Goal: Contribute content: Contribute content

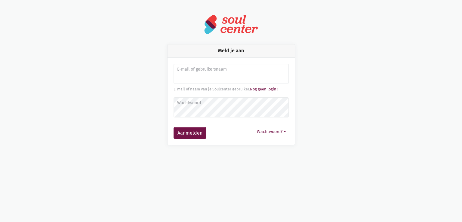
type input "sarahvds25@telenet.be"
click at [174, 127] on button "Aanmelden" at bounding box center [190, 133] width 33 height 12
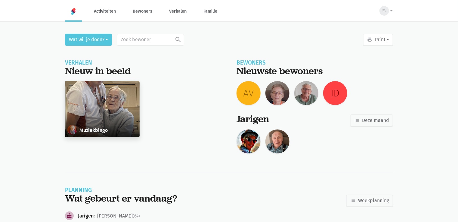
click at [89, 103] on div "Muziekbingo" at bounding box center [102, 109] width 75 height 56
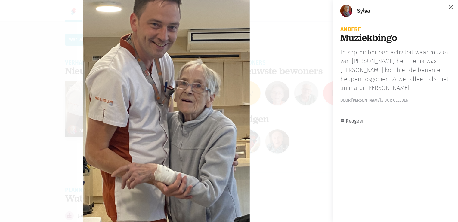
click at [447, 8] on span "close" at bounding box center [450, 7] width 7 height 7
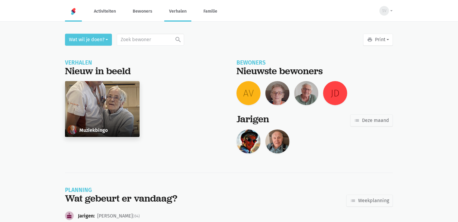
click at [178, 13] on link "Verhalen" at bounding box center [177, 11] width 27 height 20
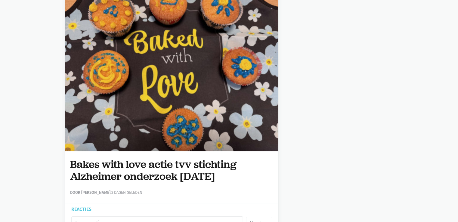
scroll to position [3161, 0]
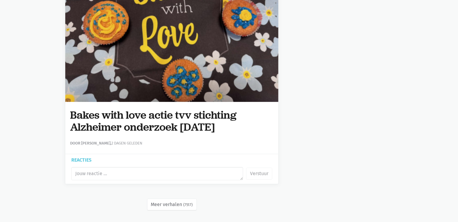
drag, startPoint x: 72, startPoint y: 112, endPoint x: 196, endPoint y: 121, distance: 124.2
click at [268, 122] on h1 "Bakes with love actie tvv stichting Alzheimer onderzoek [DATE]" at bounding box center [171, 121] width 203 height 24
copy h1 "Bakes with love actie tvv stichting Alzheimer onderzoek 18/09/2025"
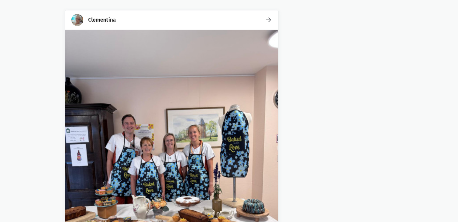
scroll to position [0, 0]
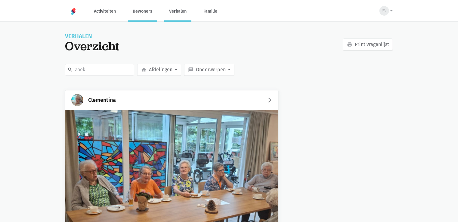
click at [137, 15] on link "Bewoners" at bounding box center [142, 11] width 29 height 20
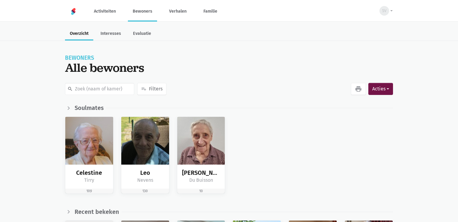
click at [93, 85] on input "text" at bounding box center [99, 89] width 69 height 12
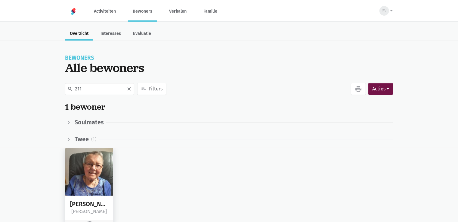
type input "211"
click at [82, 163] on img at bounding box center [89, 172] width 48 height 48
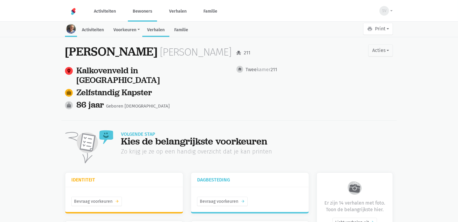
click at [161, 32] on link "Verhalen" at bounding box center [155, 30] width 27 height 13
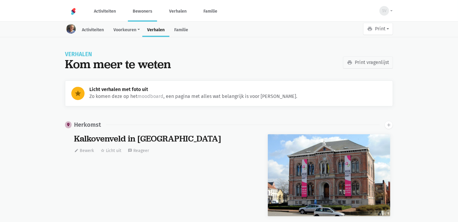
scroll to position [616, 0]
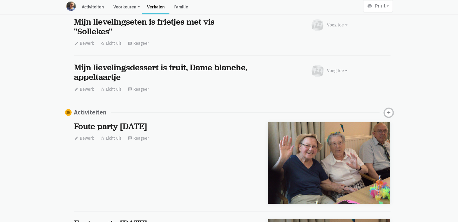
click at [389, 111] on icon "add" at bounding box center [388, 112] width 5 height 5
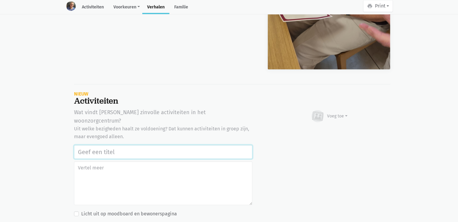
click at [80, 145] on input "text" at bounding box center [163, 152] width 178 height 14
paste input "Bakes with love actie tvv stichting Alzheimer onderzoek 18/09/2025"
type input "Bakes with love actie tvv stichting Alzheimer onderzoek 18/09/2025"
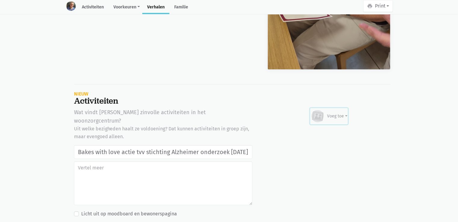
click at [336, 113] on div "Voeg toe" at bounding box center [337, 116] width 20 height 6
click at [324, 129] on link "Afbeelding" at bounding box center [326, 134] width 44 height 10
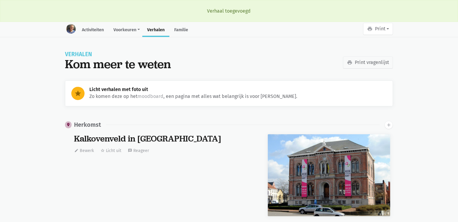
scroll to position [616, 0]
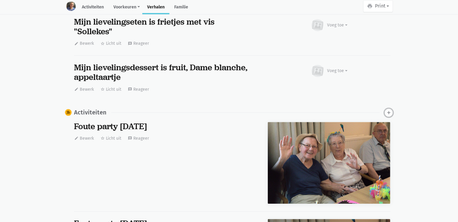
click at [389, 113] on icon "add" at bounding box center [388, 112] width 5 height 5
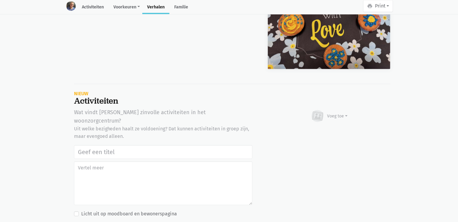
click at [82, 145] on input "text" at bounding box center [163, 152] width 178 height 14
type input "Bakes with love actie tvv stichting Alzheimer onderzoek 18/09/2025"
click at [338, 113] on div "Voeg toe" at bounding box center [337, 116] width 20 height 6
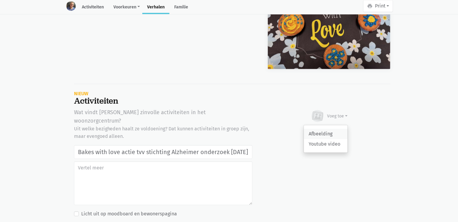
click at [323, 129] on link "Afbeelding" at bounding box center [326, 134] width 44 height 10
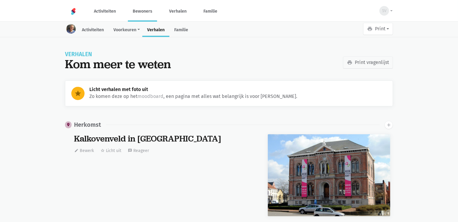
scroll to position [616, 0]
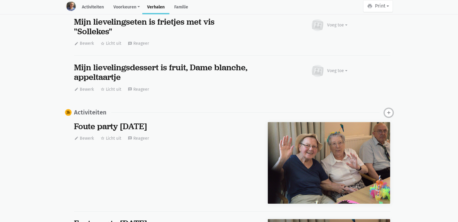
click at [389, 113] on icon "add" at bounding box center [388, 112] width 5 height 5
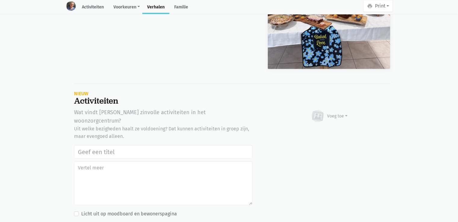
click at [83, 145] on input "text" at bounding box center [163, 152] width 178 height 14
type input "Bakes with love actie tvv stichting Alzheimer onderzoek 18/09/2025"
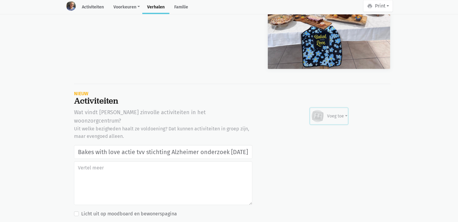
click at [333, 113] on div "Voeg toe" at bounding box center [337, 116] width 20 height 6
click at [326, 129] on link "Afbeelding" at bounding box center [326, 134] width 44 height 10
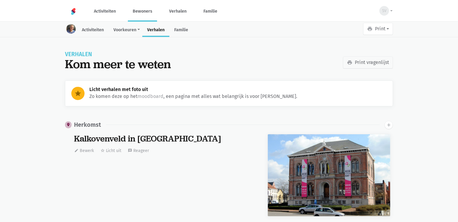
click at [146, 12] on link "Bewoners" at bounding box center [142, 11] width 29 height 20
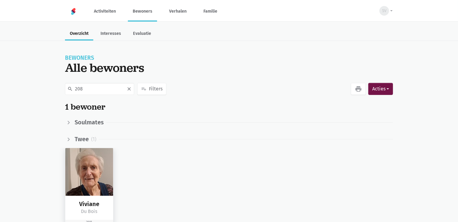
type input "208"
click at [88, 166] on img at bounding box center [89, 172] width 48 height 48
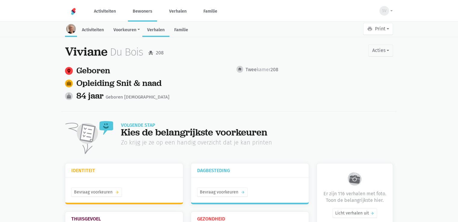
click at [156, 28] on link "Verhalen" at bounding box center [155, 30] width 27 height 13
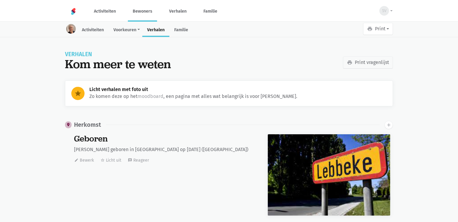
scroll to position [9056, 0]
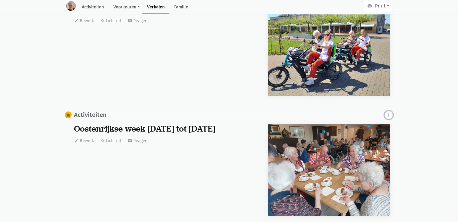
click at [387, 112] on icon "add" at bounding box center [388, 114] width 5 height 5
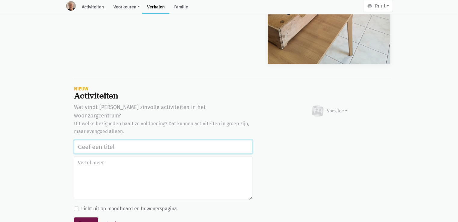
click at [100, 140] on input "text" at bounding box center [163, 147] width 178 height 14
paste input "Bakes with love actie tvv stichting Alzheimer onderzoek [DATE]"
type input "Bakes with love actie tvv stichting Alzheimer onderzoek 18/09/2025"
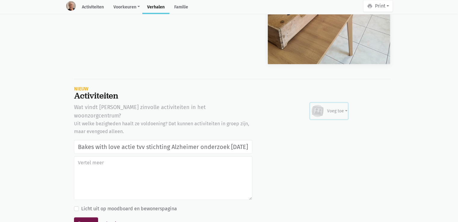
click at [338, 105] on div "Voeg toe" at bounding box center [328, 111] width 37 height 13
click at [333, 124] on link "Afbeelding" at bounding box center [326, 129] width 44 height 10
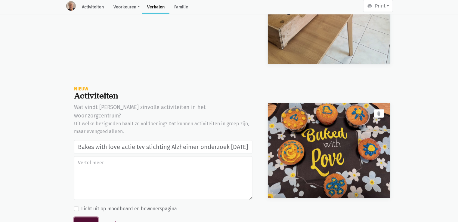
click at [84, 218] on button "Bewaar" at bounding box center [86, 224] width 24 height 12
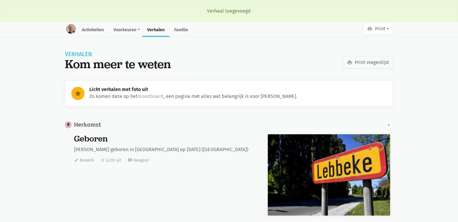
scroll to position [9056, 0]
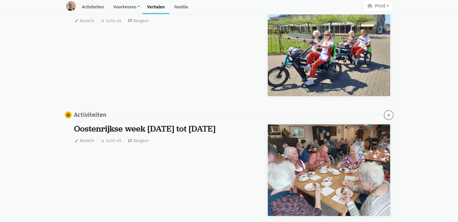
click at [387, 113] on icon "add" at bounding box center [388, 114] width 5 height 5
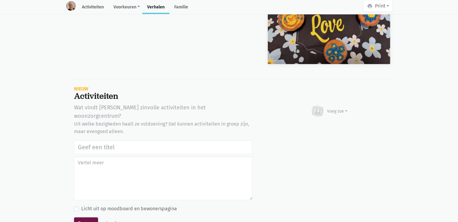
click at [92, 140] on input "text" at bounding box center [163, 147] width 178 height 14
type input "Bakes with love actie tvv stichting Alzheimer onderzoek 18/09/2025"
click at [346, 108] on div "Voeg toe" at bounding box center [337, 111] width 20 height 6
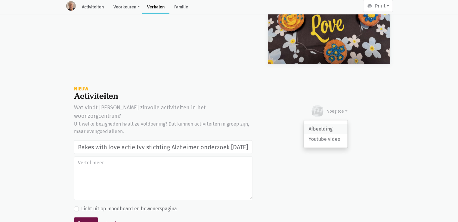
click at [330, 124] on link "Afbeelding" at bounding box center [326, 129] width 44 height 10
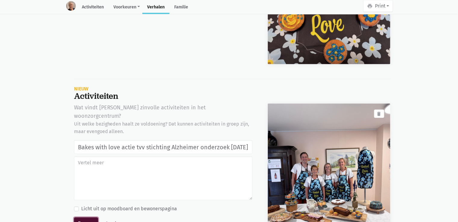
click at [79, 218] on button "Bewaar" at bounding box center [86, 224] width 24 height 12
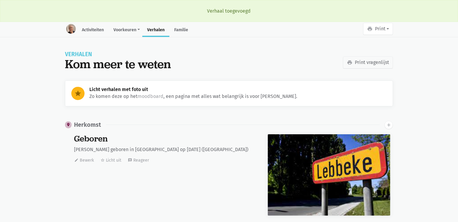
scroll to position [9056, 0]
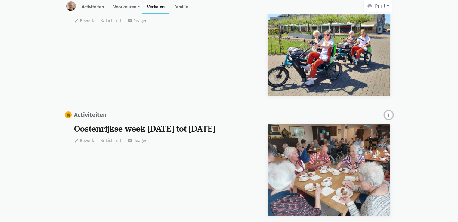
click at [389, 112] on icon "add" at bounding box center [388, 114] width 5 height 5
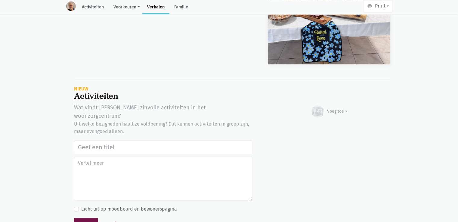
click at [82, 140] on input "text" at bounding box center [163, 147] width 178 height 14
type input "Bakes with love actie tvv stichting Alzheimer onderzoek 18/09/2025"
click at [345, 105] on div "Voeg toe" at bounding box center [328, 111] width 37 height 13
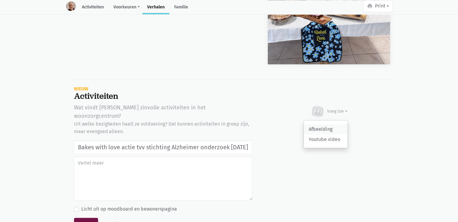
click at [327, 124] on link "Afbeelding" at bounding box center [326, 129] width 44 height 10
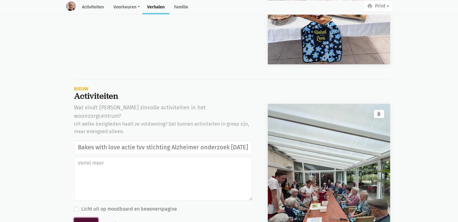
click at [88, 218] on button "Bewaar" at bounding box center [86, 224] width 24 height 12
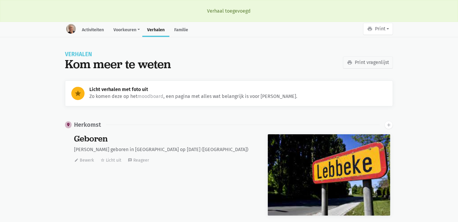
scroll to position [9056, 0]
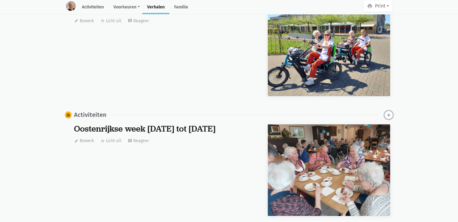
click at [388, 113] on icon "add" at bounding box center [388, 114] width 5 height 5
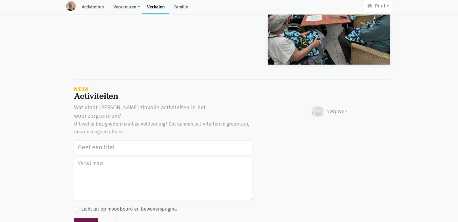
click at [100, 140] on input "text" at bounding box center [163, 147] width 178 height 14
type input "Bakes with love actie tvv stichting Alzheimer onderzoek [DATE]"
click at [338, 105] on div "Voeg toe" at bounding box center [328, 111] width 37 height 13
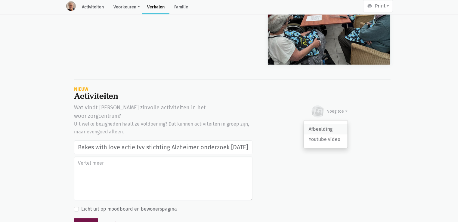
click at [322, 124] on link "Afbeelding" at bounding box center [326, 129] width 44 height 10
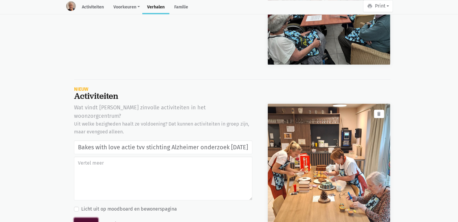
click at [76, 218] on button "Bewaar" at bounding box center [86, 224] width 24 height 12
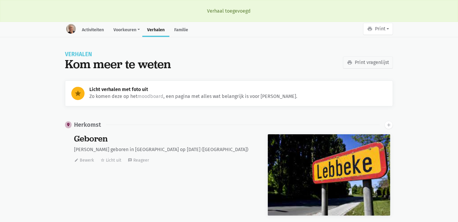
scroll to position [9056, 0]
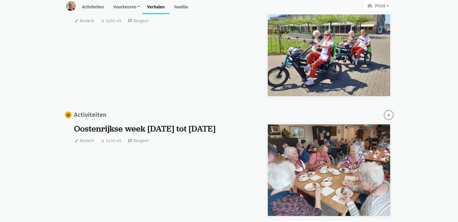
click at [389, 112] on icon "add" at bounding box center [388, 114] width 5 height 5
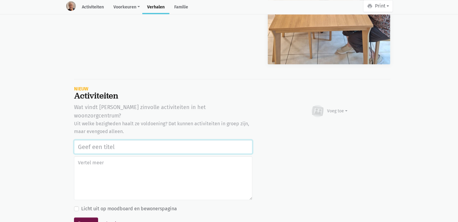
click at [87, 140] on input "text" at bounding box center [163, 147] width 178 height 14
paste input "Bakes with love actie tvv stichting Alzheimer onderzoek [DATE]"
type input "Bakes with love actie tvv stichting Alzheimer onderzoek [DATE]"
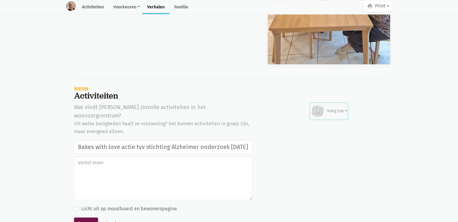
click at [343, 108] on div "Voeg toe" at bounding box center [337, 111] width 20 height 6
click at [341, 124] on link "Afbeelding" at bounding box center [326, 129] width 44 height 10
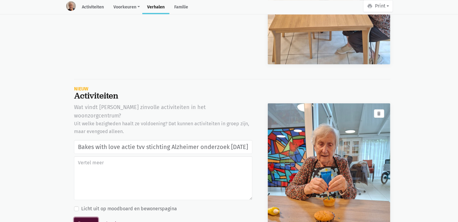
click at [86, 218] on button "Bewaar" at bounding box center [86, 224] width 24 height 12
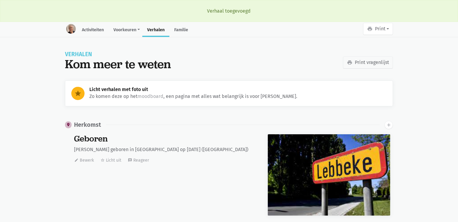
scroll to position [9056, 0]
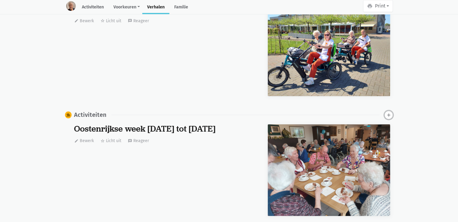
click at [389, 112] on icon "add" at bounding box center [388, 114] width 5 height 5
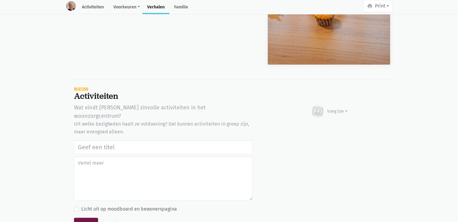
click at [96, 140] on input "text" at bounding box center [163, 147] width 178 height 14
type input "Bakes with love actie tvv stichting Alzheimer onderzoek [DATE]"
click at [343, 108] on div "Voeg toe" at bounding box center [337, 111] width 20 height 6
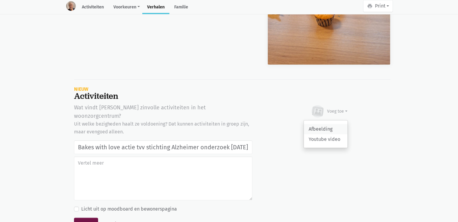
click at [327, 124] on link "Afbeelding" at bounding box center [326, 129] width 44 height 10
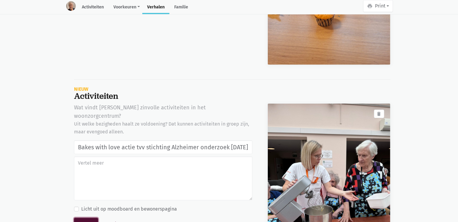
click at [85, 218] on button "Bewaar" at bounding box center [86, 224] width 24 height 12
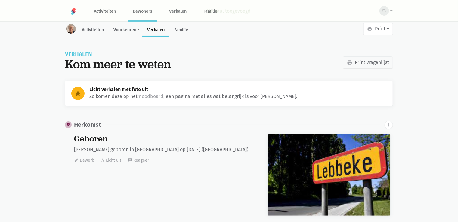
scroll to position [9056, 0]
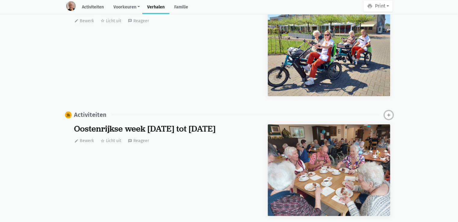
click at [390, 112] on icon "add" at bounding box center [388, 114] width 5 height 5
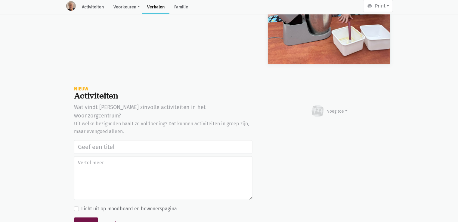
click at [88, 140] on input "text" at bounding box center [163, 147] width 178 height 14
type input "Bakes with love actie tvv stichting Alzheimer onderzoek [DATE]"
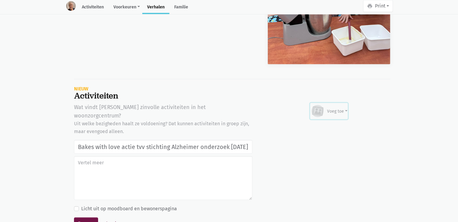
click at [342, 108] on div "Voeg toe" at bounding box center [337, 111] width 20 height 6
click at [333, 124] on link "Afbeelding" at bounding box center [326, 129] width 44 height 10
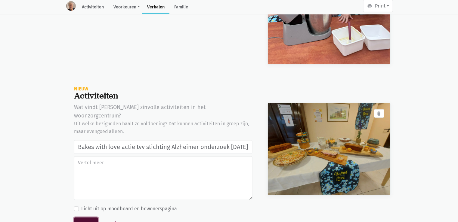
click at [89, 218] on button "Bewaar" at bounding box center [86, 224] width 24 height 12
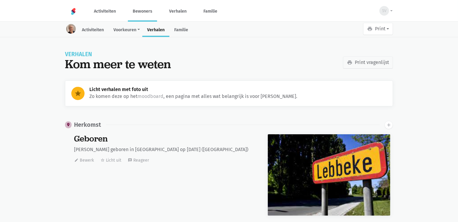
click at [145, 8] on link "Bewoners" at bounding box center [142, 11] width 29 height 20
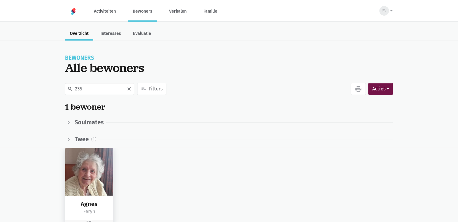
type input "235"
click at [94, 188] on img at bounding box center [89, 172] width 48 height 48
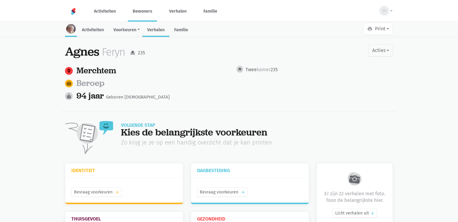
click at [154, 29] on link "Verhalen" at bounding box center [155, 30] width 27 height 13
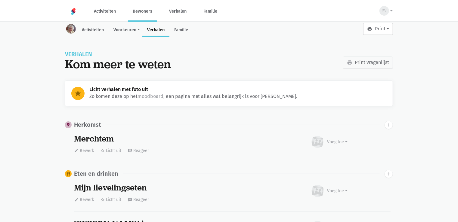
scroll to position [1804, 0]
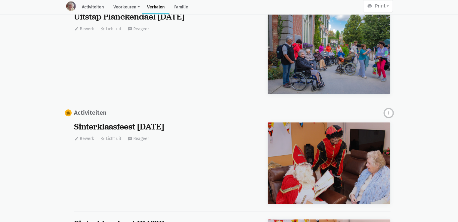
click at [386, 110] on icon "add" at bounding box center [388, 112] width 5 height 5
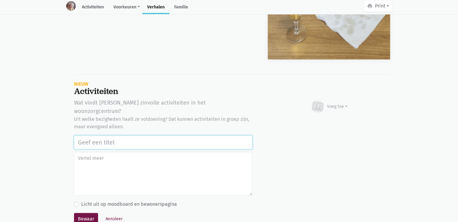
click at [84, 136] on input "text" at bounding box center [163, 143] width 178 height 14
paste input "Bakes with love actie tvv stichting Alzheimer onderzoek [DATE]"
type input "Bakes with love actie tvv stichting Alzheimer onderzoek 18/09/2025"
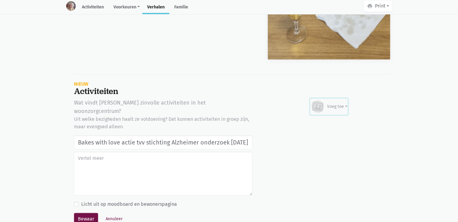
scroll to position [0, 0]
click at [340, 103] on div "Voeg toe" at bounding box center [337, 106] width 20 height 6
click at [333, 123] on link "Afbeelding" at bounding box center [326, 124] width 44 height 10
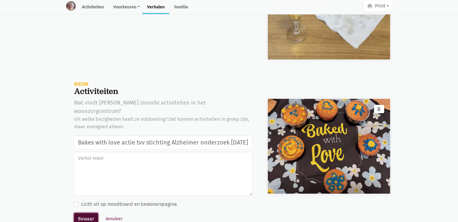
click at [82, 213] on button "Bewaar" at bounding box center [86, 219] width 24 height 12
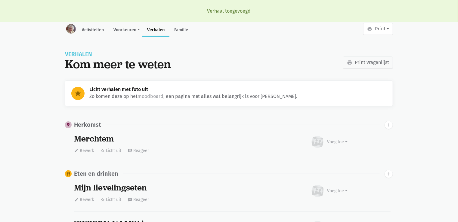
scroll to position [1804, 0]
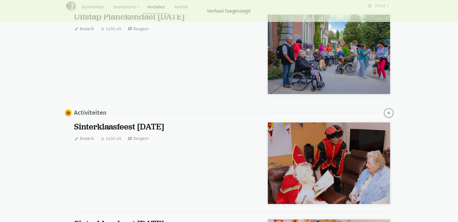
click at [390, 110] on icon "add" at bounding box center [388, 112] width 5 height 5
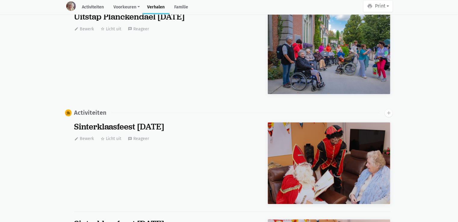
scroll to position [3506, 0]
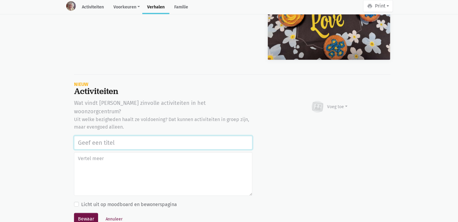
click at [96, 136] on input "text" at bounding box center [163, 143] width 178 height 14
paste input "Bakes with love actie tvv stichting Alzheimer onderzoek 18/09/2025"
type input "Bakes with love actie tvv stichting Alzheimer onderzoek [DATE]"
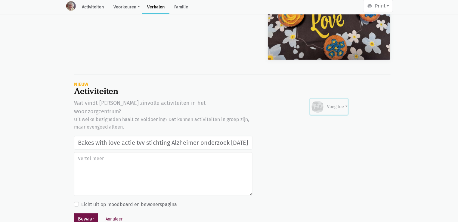
scroll to position [0, 0]
click at [345, 106] on div "Voeg toe" at bounding box center [337, 107] width 20 height 6
click at [334, 122] on link "Afbeelding" at bounding box center [326, 125] width 44 height 10
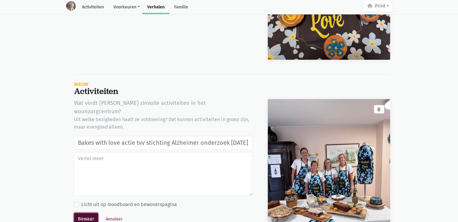
click at [84, 213] on button "Bewaar" at bounding box center [86, 219] width 24 height 12
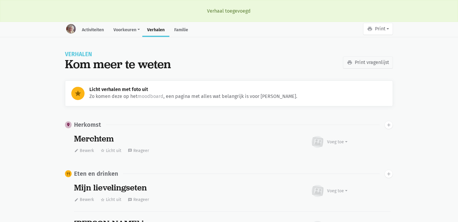
scroll to position [1804, 0]
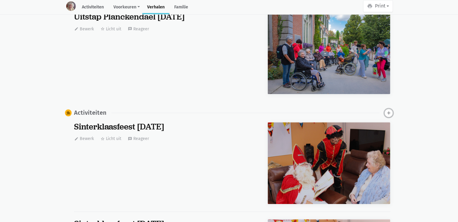
click at [389, 110] on icon "add" at bounding box center [388, 112] width 5 height 5
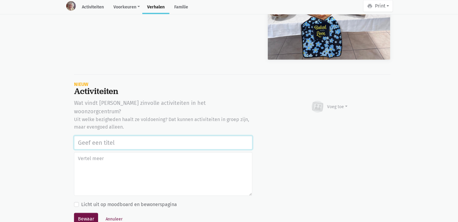
click at [107, 136] on input "text" at bounding box center [163, 143] width 178 height 14
paste input "Bakes with love actie tvv stichting Alzheimer onderzoek 18/09/2025"
type input "Bakes with love actie tvv stichting Alzheimer onderzoek 18/09/2025"
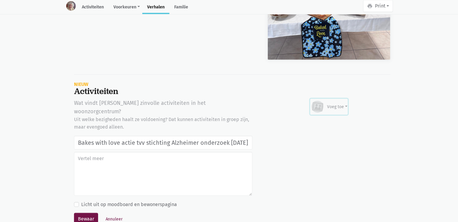
click at [333, 104] on div "Voeg toe" at bounding box center [337, 107] width 20 height 6
click at [332, 120] on link "Afbeelding" at bounding box center [326, 125] width 44 height 10
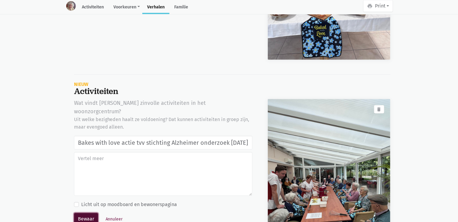
click at [88, 213] on button "Bewaar" at bounding box center [86, 219] width 24 height 12
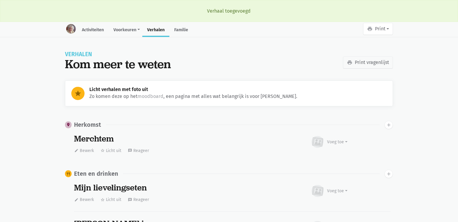
scroll to position [1804, 0]
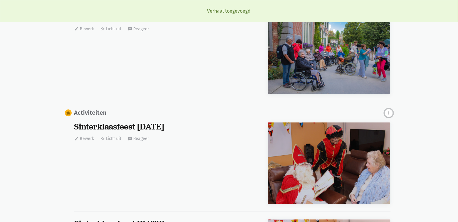
click at [389, 110] on icon "add" at bounding box center [388, 112] width 5 height 5
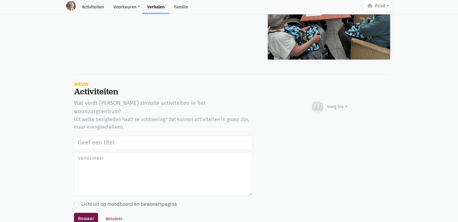
click at [168, 136] on input "text" at bounding box center [163, 143] width 178 height 14
type input "Bakes with love actie tvv stichting Alzheimer onderzoek 18/09/2025"
click at [327, 106] on div "Voeg toe" at bounding box center [328, 106] width 37 height 13
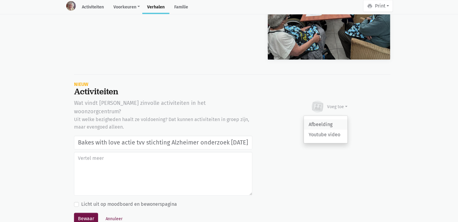
click at [324, 124] on link "Afbeelding" at bounding box center [326, 125] width 44 height 10
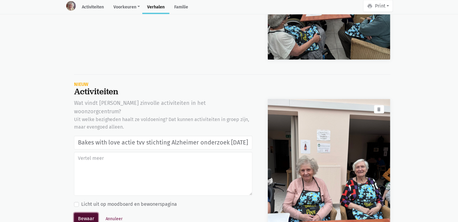
click at [85, 213] on button "Bewaar" at bounding box center [86, 219] width 24 height 12
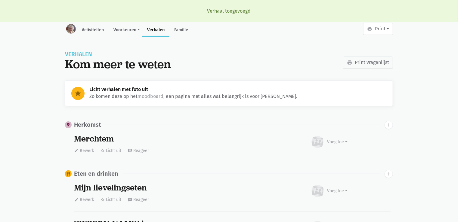
scroll to position [1804, 0]
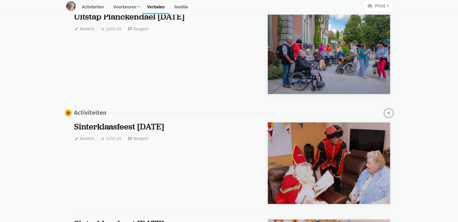
drag, startPoint x: 391, startPoint y: 114, endPoint x: 388, endPoint y: 112, distance: 4.1
click at [389, 112] on button "add" at bounding box center [388, 113] width 8 height 8
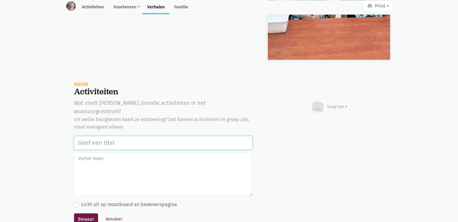
click at [81, 136] on input "text" at bounding box center [163, 143] width 178 height 14
paste input "Bakes with love actie tvv stichting Alzheimer onderzoek 18/09/2025"
type input "Bakes with love actie tvv stichting Alzheimer onderzoek 18/09/2025"
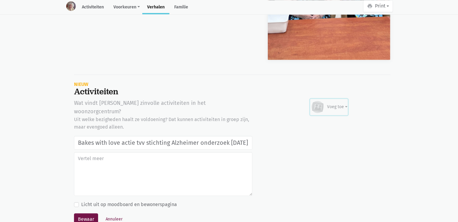
scroll to position [0, 0]
click at [340, 107] on div "Voeg toe" at bounding box center [337, 107] width 20 height 6
click at [332, 120] on link "Afbeelding" at bounding box center [326, 125] width 44 height 10
click at [89, 214] on button "Bewaar" at bounding box center [86, 220] width 24 height 12
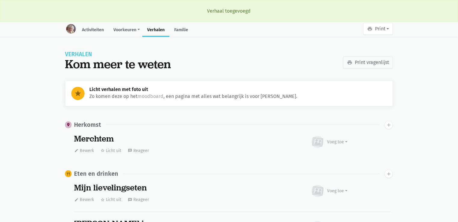
scroll to position [1804, 0]
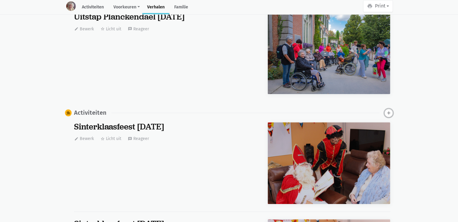
click at [388, 112] on icon "add" at bounding box center [388, 112] width 5 height 5
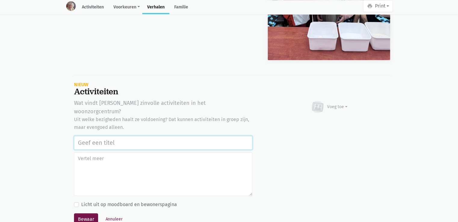
click at [90, 136] on input "text" at bounding box center [163, 143] width 178 height 14
paste input "Bakes with love actie tvv stichting Alzheimer onderzoek [DATE]"
type input "Bakes with love actie tvv stichting Alzheimer onderzoek [DATE]"
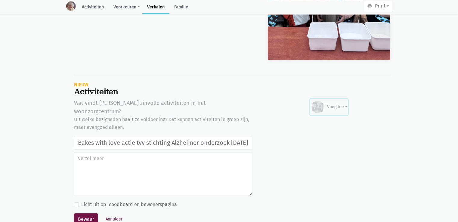
click at [339, 104] on div "Voeg toe" at bounding box center [337, 107] width 20 height 6
click at [334, 120] on link "Afbeelding" at bounding box center [326, 125] width 44 height 10
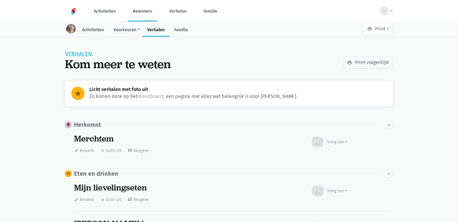
click at [138, 16] on link "Bewoners" at bounding box center [142, 11] width 29 height 20
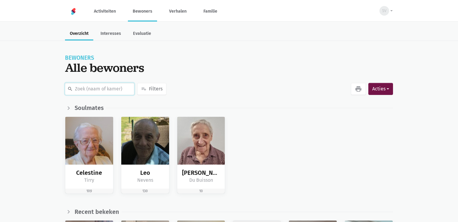
click at [75, 93] on input "text" at bounding box center [99, 89] width 69 height 12
click at [76, 91] on input "text" at bounding box center [99, 89] width 69 height 12
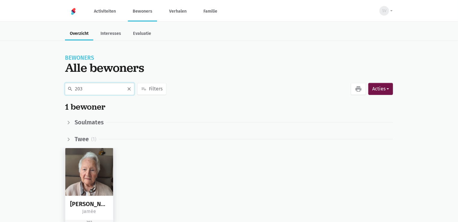
type input "203"
click at [87, 174] on img at bounding box center [89, 172] width 48 height 48
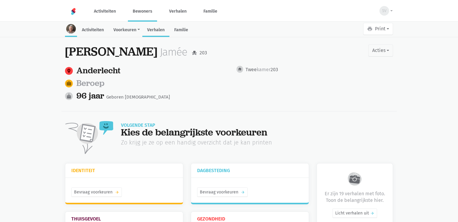
click at [160, 29] on link "Verhalen" at bounding box center [155, 30] width 27 height 13
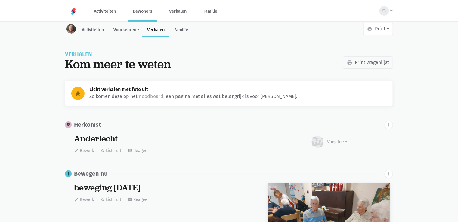
scroll to position [1529, 0]
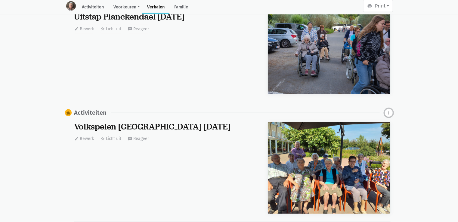
click at [387, 112] on icon "add" at bounding box center [388, 112] width 5 height 5
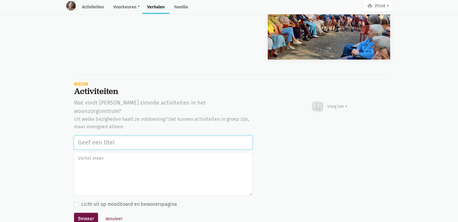
click at [114, 136] on input "text" at bounding box center [163, 143] width 178 height 14
paste input "Bakes with love actie tvv stichting Alzheimer onderzoek 18/09/2025"
type input "Bakes with love actie tvv stichting Alzheimer onderzoek 18/09/2025"
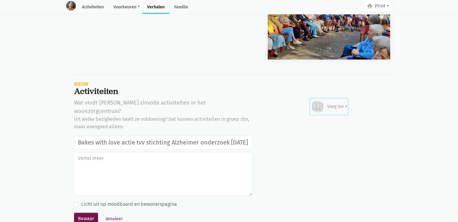
drag, startPoint x: 338, startPoint y: 100, endPoint x: 336, endPoint y: 109, distance: 9.3
click at [337, 100] on div "Voeg toe" at bounding box center [328, 106] width 37 height 13
click at [328, 122] on link "Afbeelding" at bounding box center [326, 125] width 44 height 10
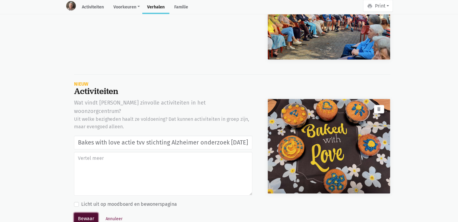
click at [87, 213] on button "Bewaar" at bounding box center [86, 219] width 24 height 12
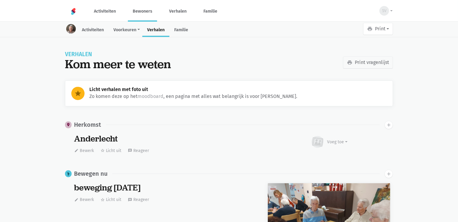
scroll to position [1529, 0]
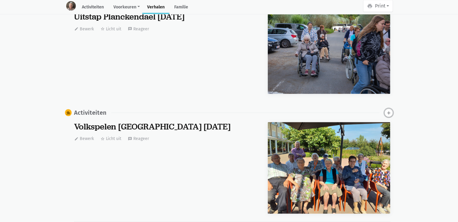
click at [388, 111] on icon "add" at bounding box center [388, 112] width 5 height 5
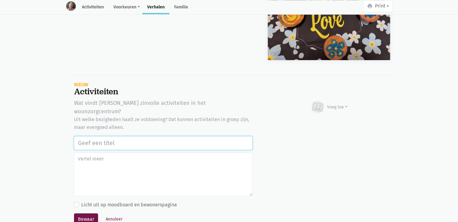
click at [112, 136] on input "text" at bounding box center [163, 143] width 178 height 14
paste input "Bakes with love actie tvv stichting Alzheimer onderzoek 18/09/2025"
type input "Bakes with love actie tvv stichting Alzheimer onderzoek 18/09/2025"
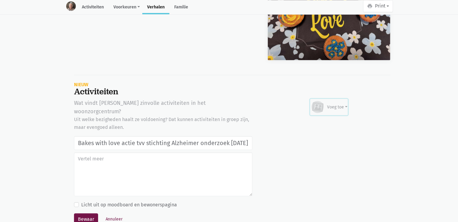
scroll to position [0, 0]
click at [339, 106] on div "Voeg toe" at bounding box center [337, 107] width 20 height 6
click at [331, 126] on link "Afbeelding" at bounding box center [326, 125] width 44 height 10
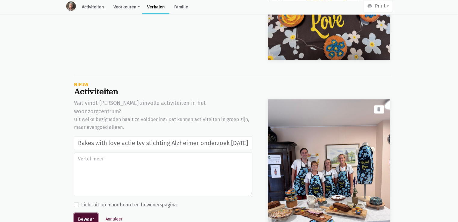
click at [84, 214] on button "Bewaar" at bounding box center [86, 220] width 24 height 12
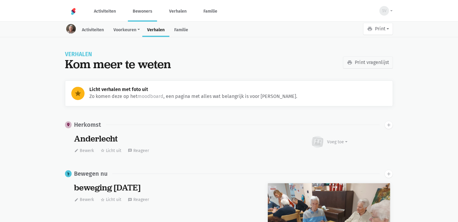
scroll to position [1529, 0]
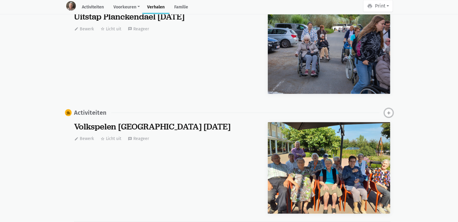
click at [387, 110] on icon "add" at bounding box center [388, 112] width 5 height 5
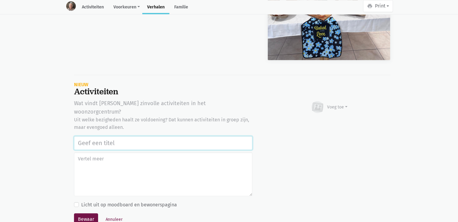
click at [109, 136] on input "text" at bounding box center [163, 143] width 178 height 14
paste input "Bakes with love actie tvv stichting Alzheimer onderzoek 18/09/2025"
type input "Bakes with love actie tvv stichting Alzheimer onderzoek 18/09/2025"
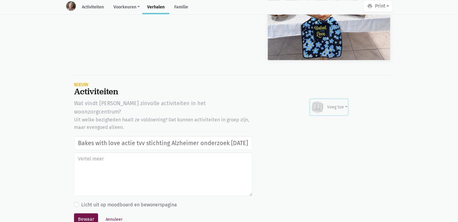
click at [345, 105] on div "Voeg toe" at bounding box center [337, 107] width 20 height 6
click at [338, 120] on link "Afbeelding" at bounding box center [326, 125] width 44 height 10
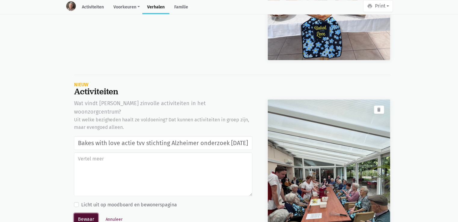
click at [78, 214] on button "Bewaar" at bounding box center [86, 220] width 24 height 12
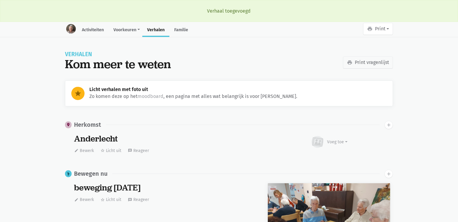
scroll to position [1529, 0]
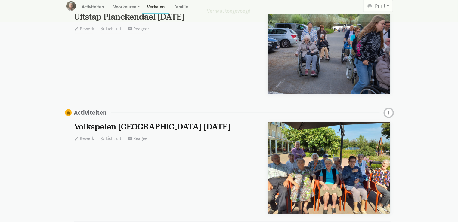
click at [392, 110] on button "add" at bounding box center [388, 113] width 8 height 8
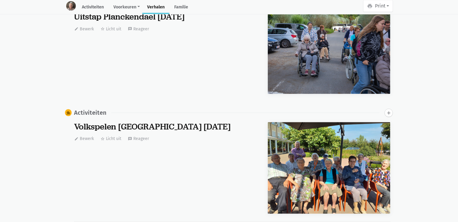
scroll to position [3303, 0]
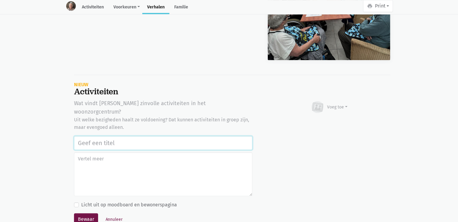
click at [117, 136] on input "text" at bounding box center [163, 143] width 178 height 14
paste input "Bakes with love actie tvv stichting Alzheimer onderzoek [DATE]"
type input "Bakes with love actie tvv stichting Alzheimer onderzoek [DATE]"
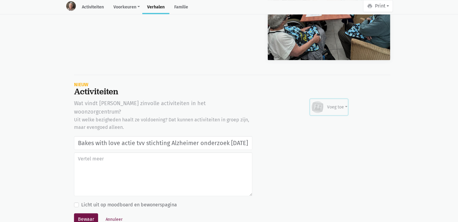
scroll to position [0, 0]
click at [344, 104] on div "Voeg toe" at bounding box center [337, 107] width 20 height 6
click at [332, 120] on link "Afbeelding" at bounding box center [326, 125] width 44 height 10
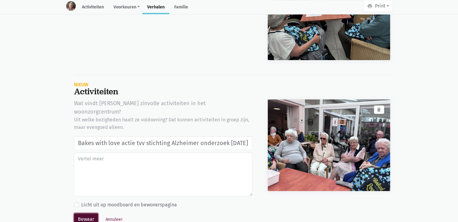
click at [85, 214] on button "Bewaar" at bounding box center [86, 220] width 24 height 12
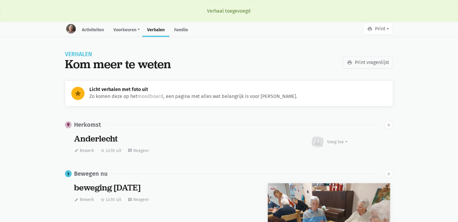
scroll to position [1529, 0]
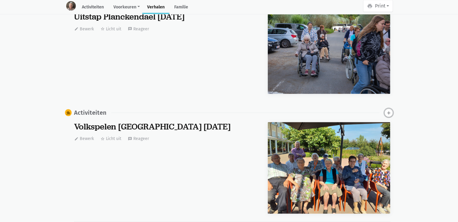
click at [389, 112] on icon "add" at bounding box center [388, 112] width 5 height 5
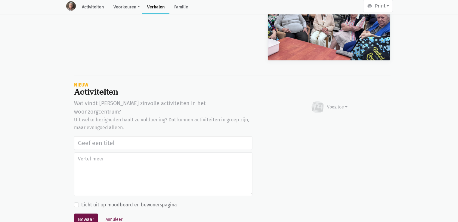
click at [98, 137] on input "text" at bounding box center [163, 143] width 178 height 14
click at [100, 136] on input "text" at bounding box center [163, 143] width 178 height 14
type input "Bakes with love actie tvv stichting Alzheimer onderzoek 18/09/2025"
click at [322, 103] on icon at bounding box center [317, 107] width 9 height 8
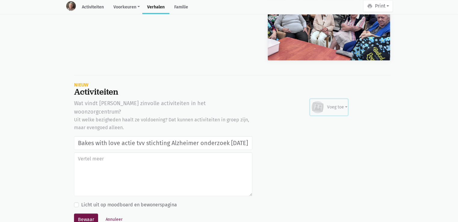
scroll to position [0, 0]
click at [317, 121] on link "Afbeelding" at bounding box center [326, 125] width 44 height 10
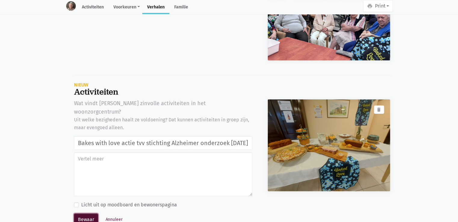
click at [84, 214] on button "Bewaar" at bounding box center [86, 220] width 24 height 12
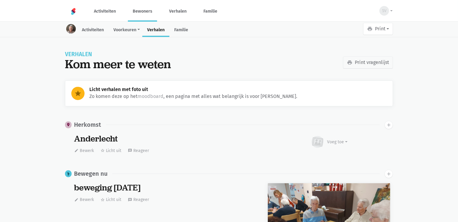
click at [144, 10] on link "Bewoners" at bounding box center [142, 11] width 29 height 20
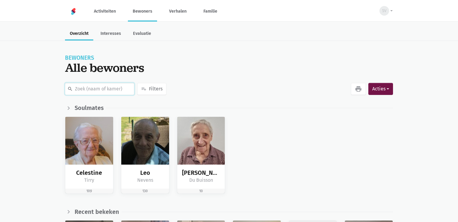
click at [99, 91] on input "text" at bounding box center [99, 89] width 69 height 12
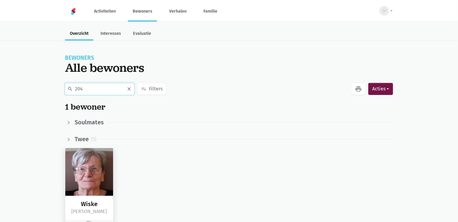
type input "204"
click at [77, 156] on img at bounding box center [89, 172] width 48 height 48
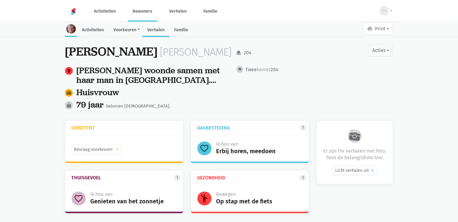
click at [158, 29] on link "Verhalen" at bounding box center [155, 30] width 27 height 13
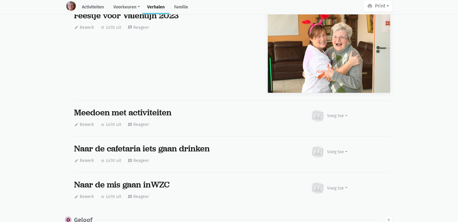
scroll to position [6355, 0]
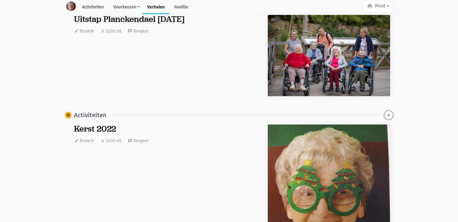
click at [386, 112] on icon "add" at bounding box center [388, 114] width 5 height 5
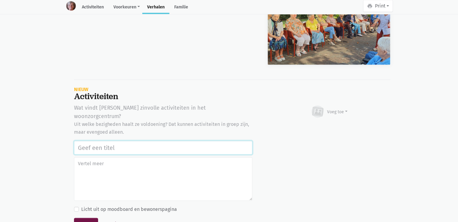
paste input "Bakes with love actie tvv stichting Alzheimer onderzoek 18/09/2025"
type input "Bakes with love actie tvv stichting Alzheimer onderzoek 18/09/2025"
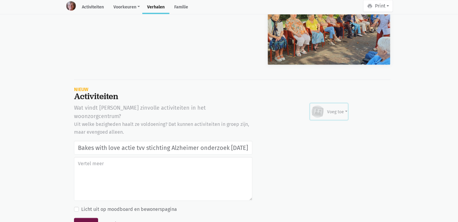
click at [329, 109] on div "Voeg toe" at bounding box center [337, 112] width 20 height 6
click at [322, 124] on link "Afbeelding" at bounding box center [326, 129] width 44 height 10
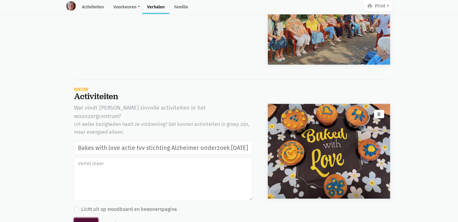
click at [89, 218] on button "Bewaar" at bounding box center [86, 224] width 24 height 12
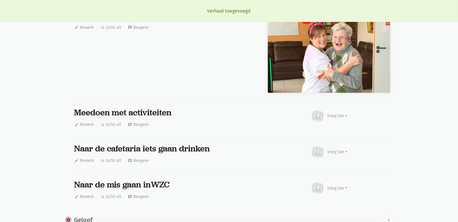
scroll to position [6355, 0]
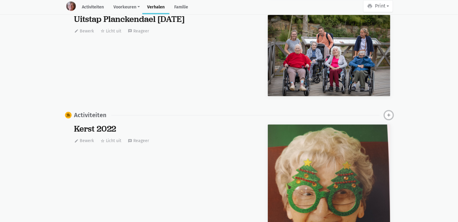
click at [387, 114] on icon "add" at bounding box center [388, 114] width 5 height 5
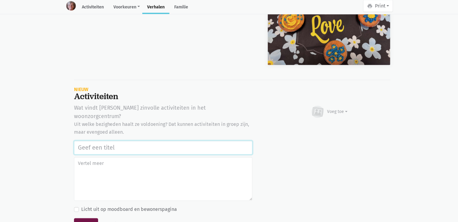
click at [91, 141] on input "text" at bounding box center [163, 148] width 178 height 14
paste input "Bakes with love actie tvv stichting Alzheimer onderzoek [DATE]"
type input "Bakes with love actie tvv stichting Alzheimer onderzoek [DATE]"
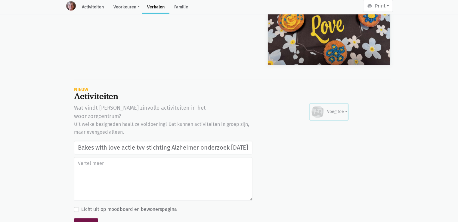
click at [321, 106] on icon at bounding box center [317, 112] width 12 height 12
click at [322, 125] on link "Afbeelding" at bounding box center [326, 130] width 44 height 10
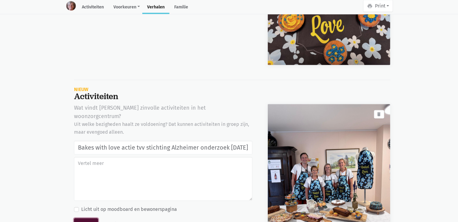
click at [88, 219] on button "Bewaar" at bounding box center [86, 225] width 24 height 12
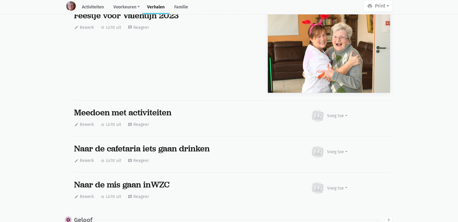
scroll to position [6355, 0]
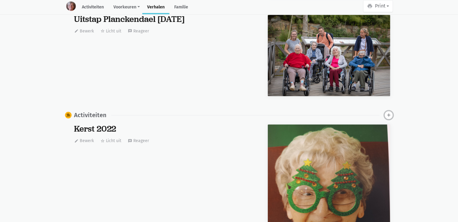
click at [388, 113] on icon "add" at bounding box center [388, 114] width 5 height 5
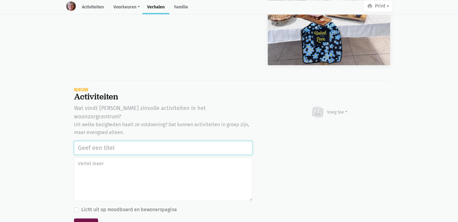
click at [93, 141] on input "text" at bounding box center [163, 148] width 178 height 14
paste input "Bakes with love actie tvv stichting Alzheimer onderzoek [DATE]"
type input "Bakes with love actie tvv stichting Alzheimer onderzoek [DATE]"
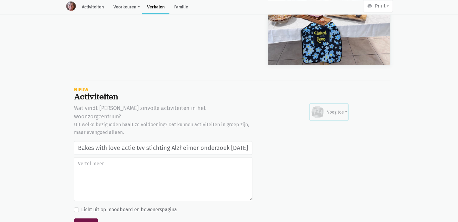
click at [330, 109] on div "Voeg toe" at bounding box center [337, 112] width 20 height 6
click at [328, 125] on link "Afbeelding" at bounding box center [326, 130] width 44 height 10
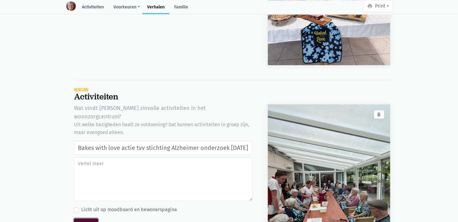
click at [88, 219] on button "Bewaar" at bounding box center [86, 225] width 24 height 12
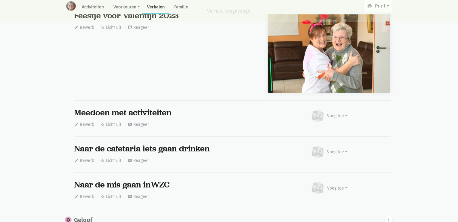
scroll to position [6355, 0]
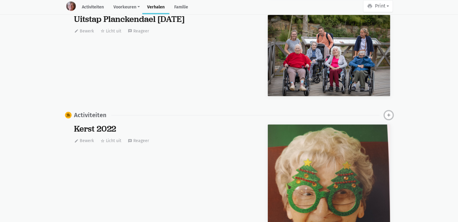
click at [388, 112] on icon "add" at bounding box center [388, 114] width 5 height 5
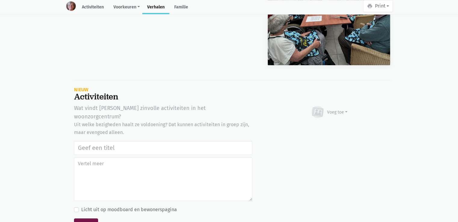
click at [84, 141] on input "text" at bounding box center [163, 148] width 178 height 14
type input "Bakes with love actie tvv stichting Alzheimer onderzoek 18/09/2025"
click at [341, 109] on div "Voeg toe" at bounding box center [337, 112] width 20 height 6
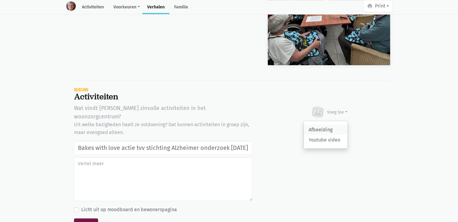
click at [325, 125] on link "Afbeelding" at bounding box center [326, 130] width 44 height 10
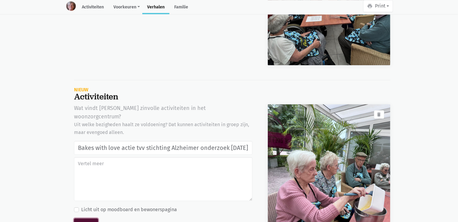
click at [87, 219] on button "Bewaar" at bounding box center [86, 225] width 24 height 12
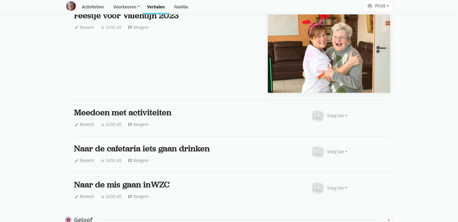
scroll to position [6355, 0]
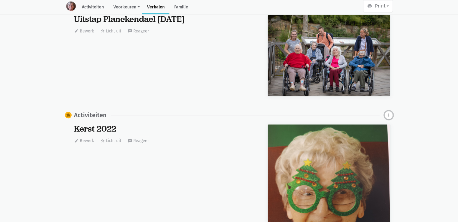
click at [389, 112] on icon "add" at bounding box center [388, 114] width 5 height 5
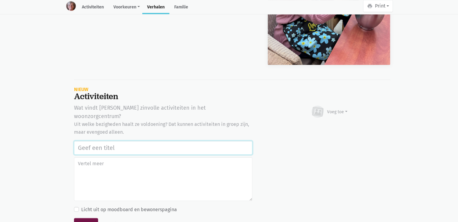
paste input "Bakes with love actie tvv stichting Alzheimer onderzoek [DATE]"
type input "Bakes with love actie tvv stichting Alzheimer onderzoek [DATE]"
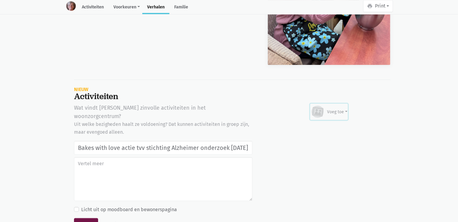
click at [331, 109] on div "Voeg toe" at bounding box center [328, 111] width 37 height 13
click at [323, 124] on link "Afbeelding" at bounding box center [326, 129] width 44 height 10
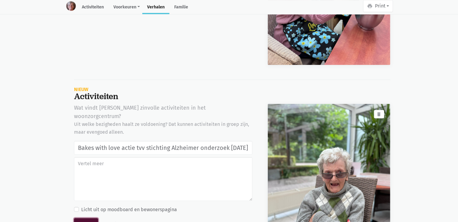
click at [93, 218] on button "Bewaar" at bounding box center [86, 224] width 24 height 12
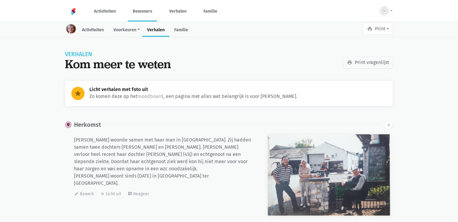
click at [132, 11] on link "Bewoners" at bounding box center [142, 11] width 29 height 20
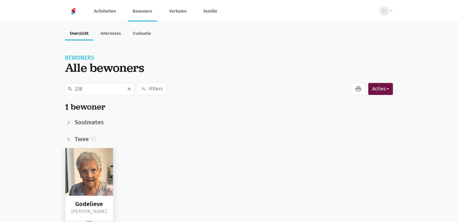
type input "228"
click at [100, 168] on img at bounding box center [89, 172] width 48 height 48
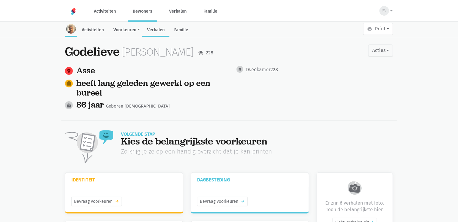
click at [163, 28] on link "Verhalen" at bounding box center [155, 30] width 27 height 13
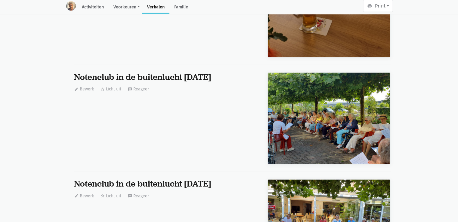
scroll to position [198, 0]
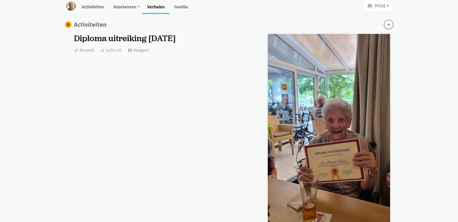
click at [387, 23] on icon "add" at bounding box center [388, 24] width 5 height 5
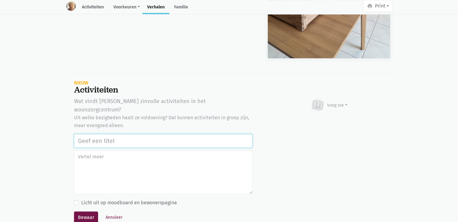
click at [90, 135] on input "text" at bounding box center [163, 141] width 178 height 14
paste input "Bakes with love actie tvv stichting Alzheimer onderzoek 18/09/2025"
type input "Bakes with love actie tvv stichting Alzheimer onderzoek 18/09/2025"
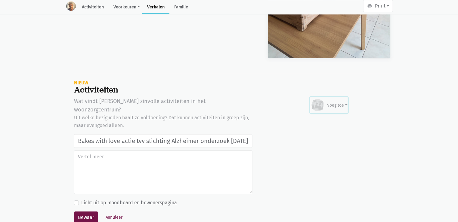
scroll to position [0, 0]
click at [325, 103] on div "Voeg toe" at bounding box center [328, 105] width 37 height 13
click at [319, 123] on link "Afbeelding" at bounding box center [326, 123] width 44 height 10
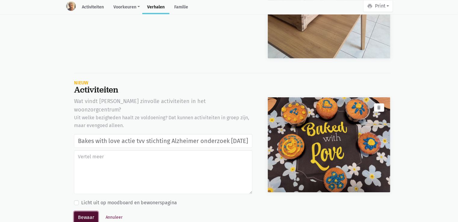
click at [84, 212] on button "Bewaar" at bounding box center [86, 218] width 24 height 12
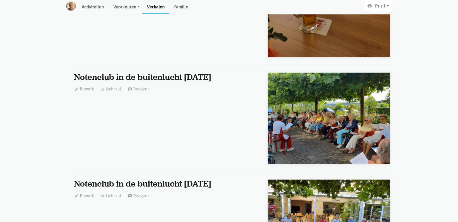
scroll to position [198, 0]
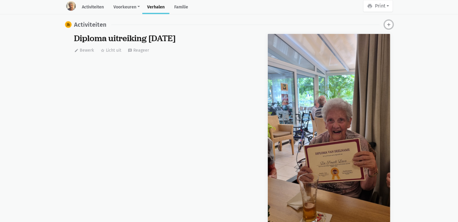
click at [388, 23] on icon "add" at bounding box center [388, 24] width 5 height 5
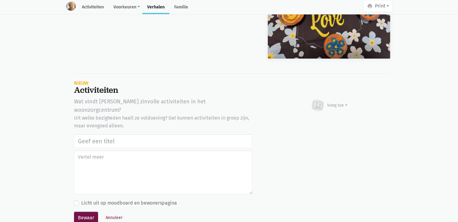
click at [103, 134] on input "text" at bounding box center [163, 141] width 178 height 14
type input "Bakes with love actie tvv stichting Alzheimer onderzoek 18/09/2025"
click at [331, 107] on div "Voeg toe" at bounding box center [337, 105] width 20 height 6
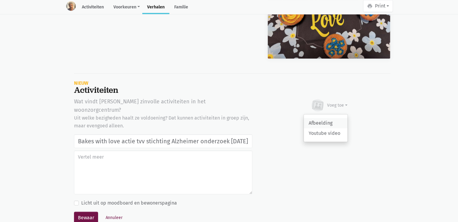
click at [330, 123] on link "Afbeelding" at bounding box center [326, 123] width 44 height 10
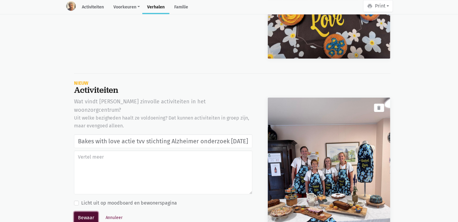
click at [83, 212] on button "Bewaar" at bounding box center [86, 218] width 24 height 12
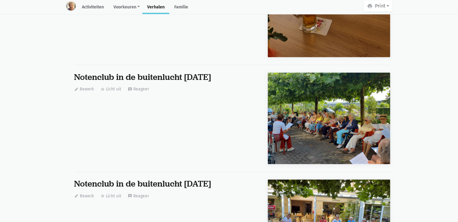
scroll to position [198, 0]
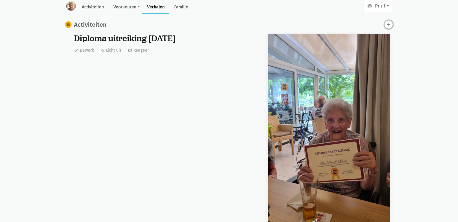
click at [388, 25] on icon "add" at bounding box center [388, 24] width 5 height 5
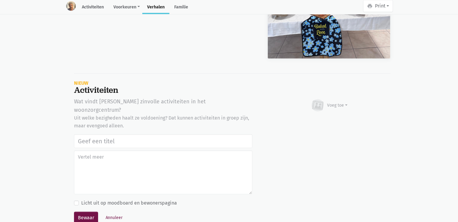
click at [88, 134] on input "text" at bounding box center [163, 141] width 178 height 14
type input "Bakes with love actie tvv stichting Alzheimer onderzoek [DATE]"
click at [347, 103] on button "Voeg toe" at bounding box center [329, 105] width 38 height 16
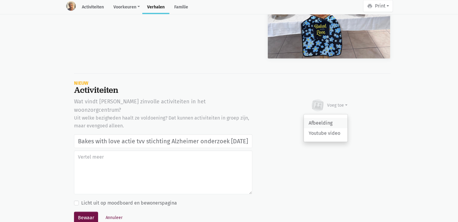
click at [325, 120] on link "Afbeelding" at bounding box center [326, 123] width 44 height 10
click at [113, 213] on button "Annuleer" at bounding box center [114, 217] width 23 height 9
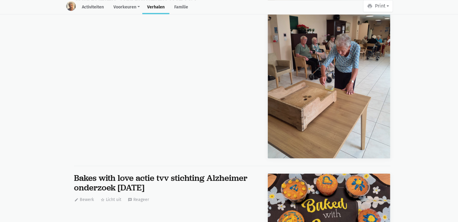
scroll to position [1094, 0]
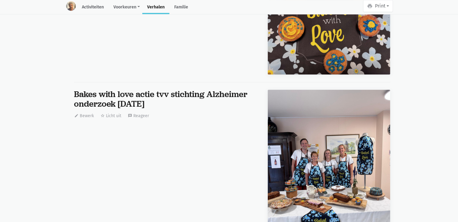
click at [339, 54] on img at bounding box center [329, 27] width 122 height 95
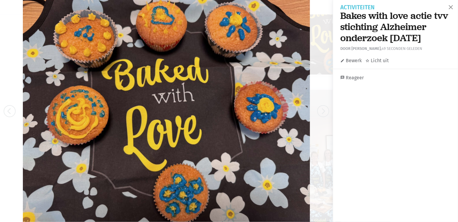
click at [354, 63] on link "edit Bewerk" at bounding box center [350, 61] width 21 height 8
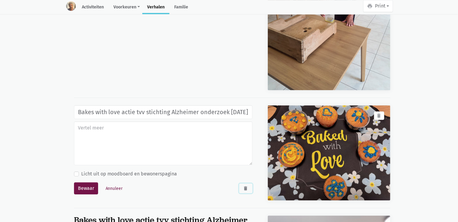
scroll to position [0, 0]
click at [248, 188] on icon "delete" at bounding box center [245, 188] width 5 height 5
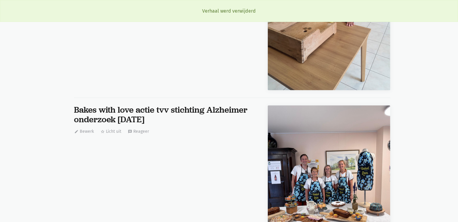
click at [345, 165] on img at bounding box center [329, 187] width 122 height 163
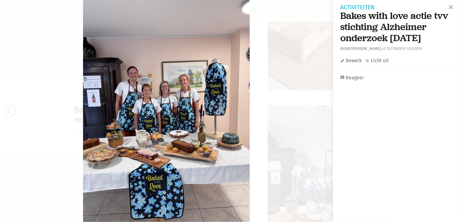
click at [350, 61] on link "edit Bewerk" at bounding box center [350, 61] width 21 height 8
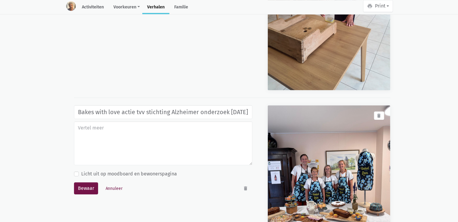
scroll to position [0, 12]
click at [379, 114] on icon "delete" at bounding box center [378, 115] width 5 height 5
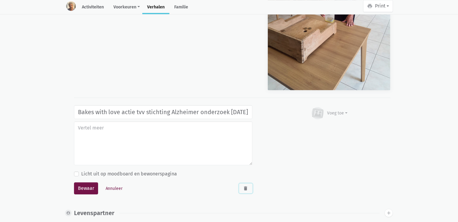
click at [246, 186] on icon "delete" at bounding box center [245, 188] width 5 height 5
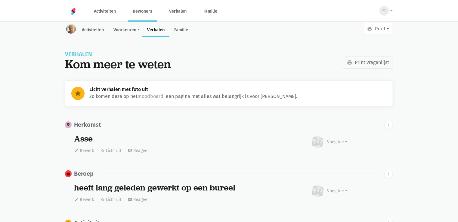
click at [147, 14] on link "Bewoners" at bounding box center [142, 11] width 29 height 20
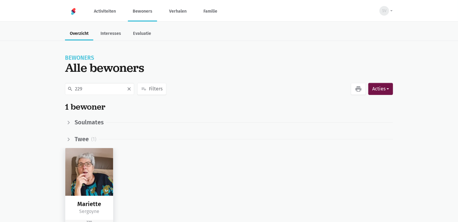
type input "229"
click at [90, 186] on img at bounding box center [89, 172] width 48 height 48
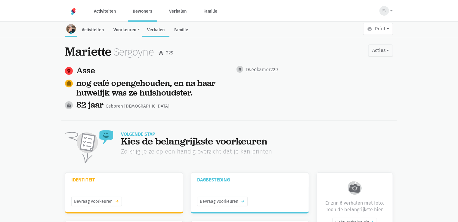
click at [164, 32] on link "Verhalen" at bounding box center [155, 30] width 27 height 13
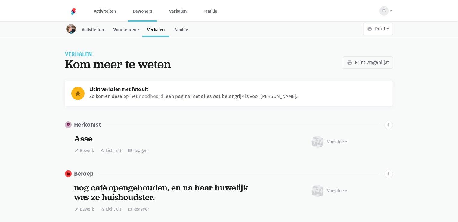
scroll to position [241, 0]
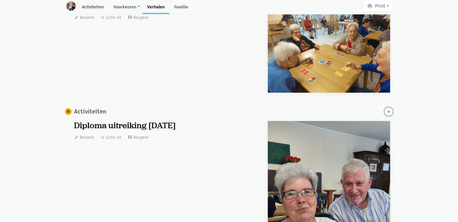
click at [390, 111] on icon "add" at bounding box center [388, 111] width 5 height 5
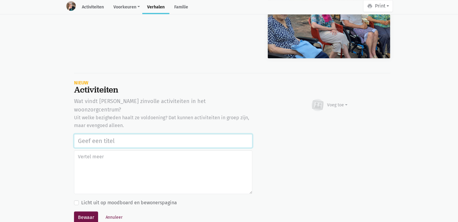
click at [107, 134] on input "text" at bounding box center [163, 141] width 178 height 14
paste input "Bakes with love actie tvv stichting Alzheimer onderzoek [DATE]"
type input "Bakes with love actie tvv stichting Alzheimer onderzoek [DATE]"
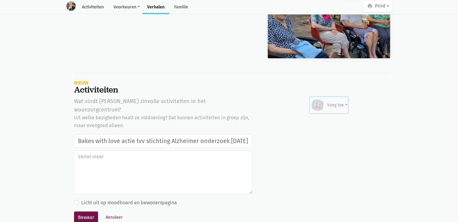
click at [332, 102] on div "Voeg toe" at bounding box center [337, 105] width 20 height 6
click at [331, 119] on link "Afbeelding" at bounding box center [326, 123] width 44 height 10
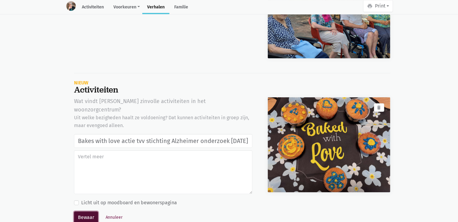
click at [82, 212] on button "Bewaar" at bounding box center [86, 218] width 24 height 12
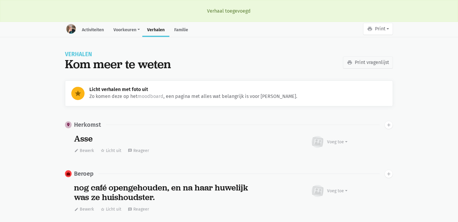
scroll to position [241, 0]
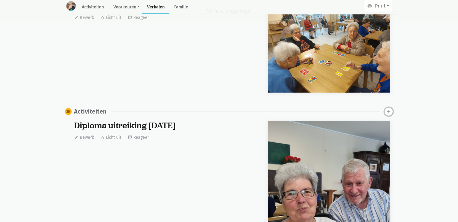
click at [388, 111] on icon "add" at bounding box center [388, 111] width 5 height 5
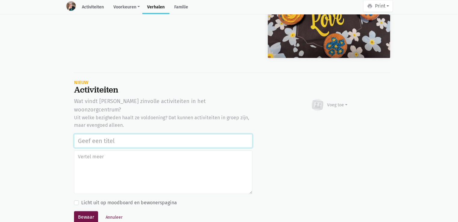
paste input "Bakes with love actie tvv stichting Alzheimer onderzoek [DATE]"
type input "Bakes with love actie tvv stichting Alzheimer onderzoek [DATE]"
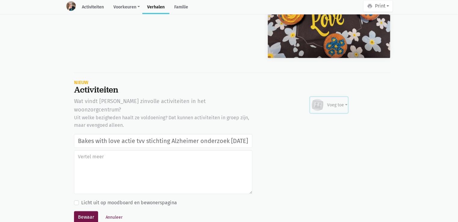
click at [338, 107] on div "Voeg toe" at bounding box center [337, 105] width 20 height 6
click at [331, 123] on link "Afbeelding" at bounding box center [326, 123] width 44 height 10
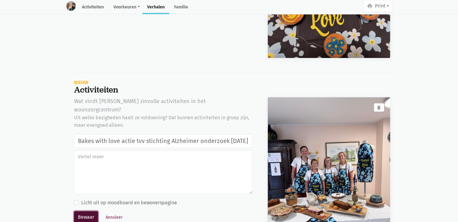
click at [87, 212] on button "Bewaar" at bounding box center [86, 217] width 24 height 12
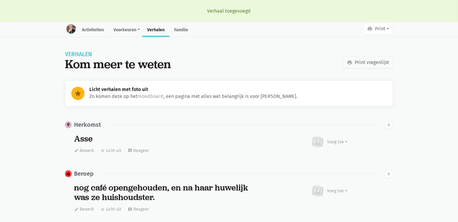
scroll to position [241, 0]
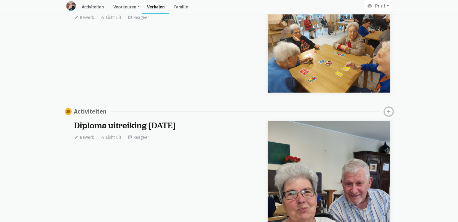
click at [389, 112] on icon "add" at bounding box center [388, 111] width 5 height 5
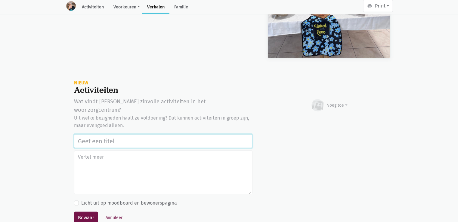
click at [111, 134] on input "text" at bounding box center [163, 141] width 178 height 14
paste input "Bakes with love actie tvv stichting Alzheimer onderzoek 18/09/2025"
type input "Bakes with love actie tvv stichting Alzheimer onderzoek 18/09/2025"
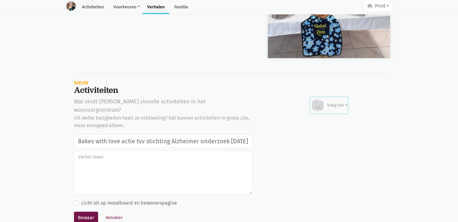
click at [333, 107] on div "Voeg toe" at bounding box center [337, 105] width 20 height 6
click at [332, 119] on link "Afbeelding" at bounding box center [326, 123] width 44 height 10
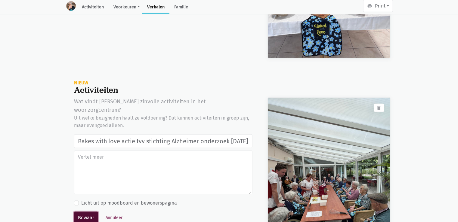
click at [80, 212] on button "Bewaar" at bounding box center [86, 218] width 24 height 12
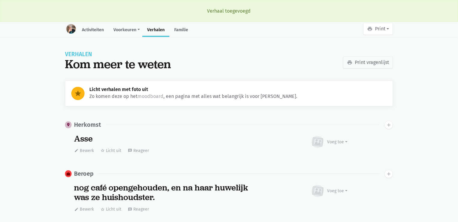
scroll to position [241, 0]
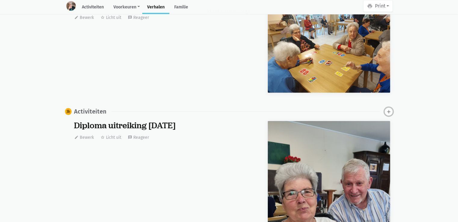
click at [388, 112] on icon "add" at bounding box center [388, 111] width 5 height 5
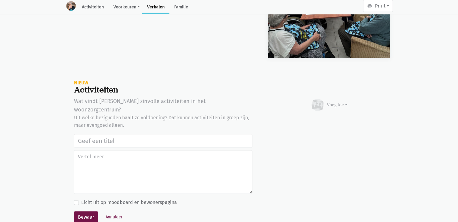
click at [111, 135] on input "text" at bounding box center [163, 141] width 178 height 14
type input "Bakes with love actie tvv stichting Alzheimer onderzoek 18/09/2025"
click at [333, 104] on div "Voeg toe" at bounding box center [337, 105] width 20 height 6
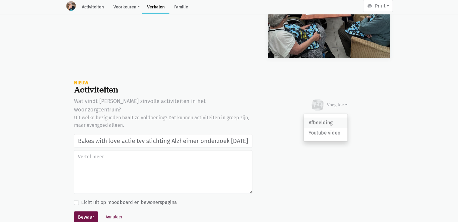
click at [334, 121] on link "Afbeelding" at bounding box center [326, 123] width 44 height 10
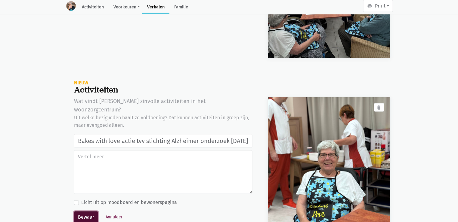
click at [78, 212] on button "Bewaar" at bounding box center [86, 218] width 24 height 12
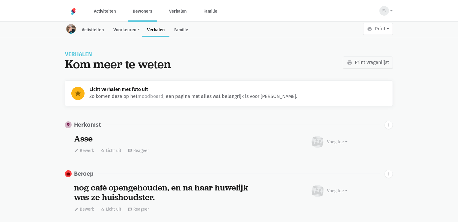
click at [146, 8] on link "Bewoners" at bounding box center [142, 11] width 29 height 20
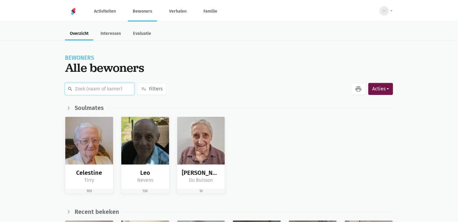
click at [96, 91] on input "text" at bounding box center [99, 89] width 69 height 12
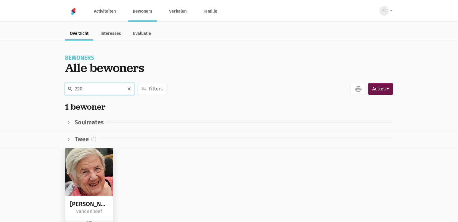
type input "220"
click at [79, 172] on img at bounding box center [89, 172] width 48 height 48
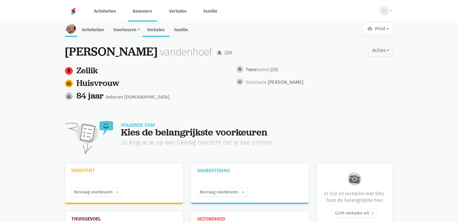
click at [155, 32] on link "Verhalen" at bounding box center [155, 30] width 27 height 13
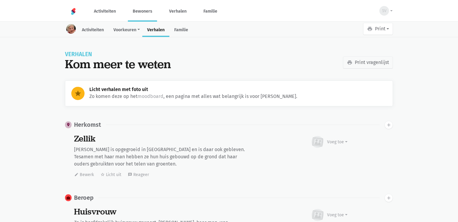
click at [155, 32] on link "Verhalen" at bounding box center [155, 30] width 27 height 13
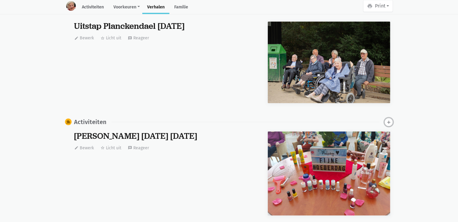
click at [386, 118] on button "add" at bounding box center [388, 122] width 8 height 8
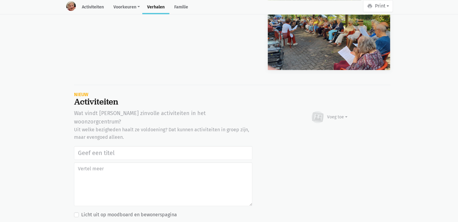
click at [126, 146] on input "text" at bounding box center [163, 153] width 178 height 14
type input "Bakes with love actie tvv stichting Alzheimer onderzoek [DATE]"
drag, startPoint x: 339, startPoint y: 102, endPoint x: 337, endPoint y: 115, distance: 13.1
click at [339, 114] on div "Voeg toe" at bounding box center [337, 117] width 20 height 6
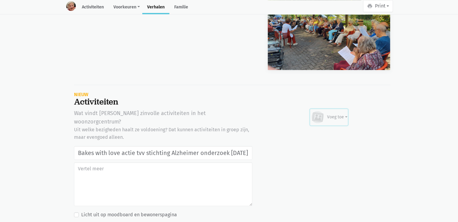
scroll to position [0, 0]
click at [336, 130] on link "Afbeelding" at bounding box center [326, 135] width 44 height 10
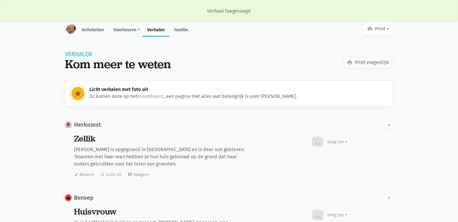
scroll to position [2620, 0]
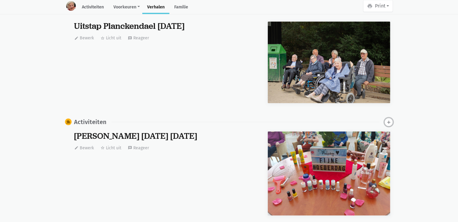
click at [387, 120] on icon "add" at bounding box center [388, 122] width 5 height 5
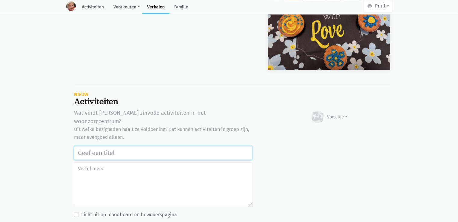
click at [92, 146] on input "text" at bounding box center [163, 153] width 178 height 14
paste input "Bakes with love actie tvv stichting Alzheimer onderzoek [DATE]"
type input "Bakes with love actie tvv stichting Alzheimer onderzoek [DATE]"
click at [330, 114] on div "Voeg toe" at bounding box center [337, 117] width 20 height 6
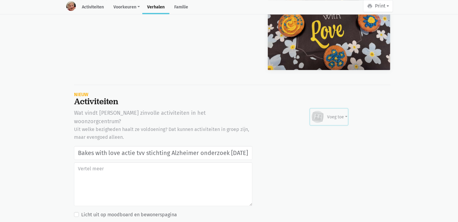
scroll to position [0, 0]
click at [327, 130] on link "Afbeelding" at bounding box center [326, 135] width 44 height 10
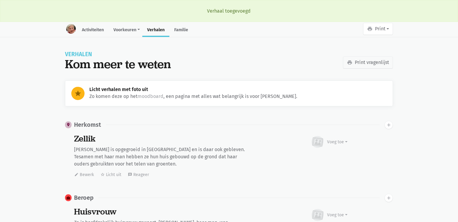
scroll to position [2620, 0]
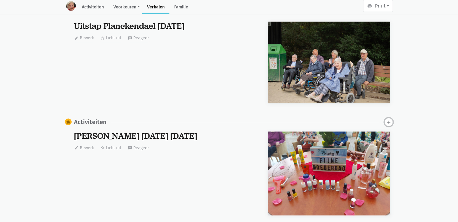
click at [385, 118] on button "add" at bounding box center [388, 122] width 8 height 8
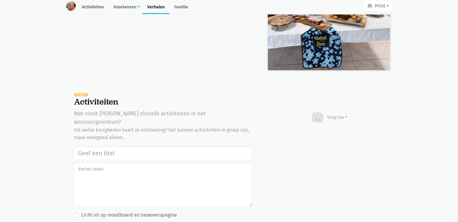
click at [106, 146] on input "text" at bounding box center [163, 153] width 178 height 14
type input "Bakes with love actie tvv stichting Alzheimer onderzoek 18/09/2025"
click at [337, 111] on div "Voeg toe" at bounding box center [328, 117] width 37 height 13
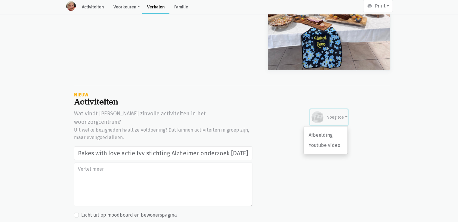
scroll to position [0, 0]
click at [329, 130] on link "Afbeelding" at bounding box center [326, 135] width 44 height 10
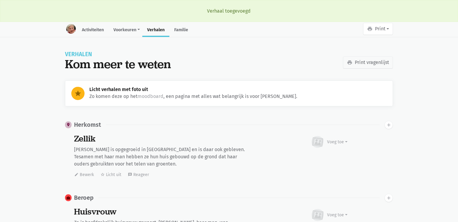
scroll to position [2620, 0]
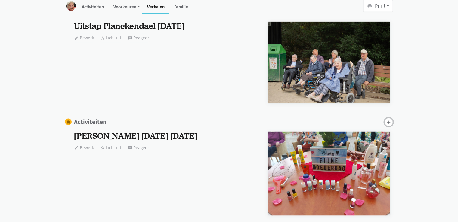
click at [387, 118] on button "add" at bounding box center [388, 122] width 8 height 8
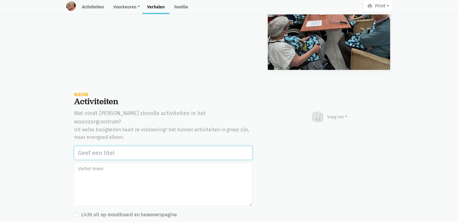
click at [157, 146] on input "text" at bounding box center [163, 153] width 178 height 14
paste input "Bakes with love actie tvv stichting Alzheimer onderzoek 18/09/2025"
type input "Bakes with love actie tvv stichting Alzheimer onderzoek 18/09/2025"
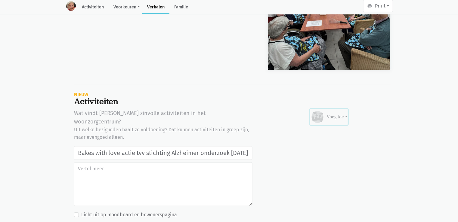
click at [334, 114] on div "Voeg toe" at bounding box center [337, 117] width 20 height 6
click at [328, 130] on link "Afbeelding" at bounding box center [326, 135] width 44 height 10
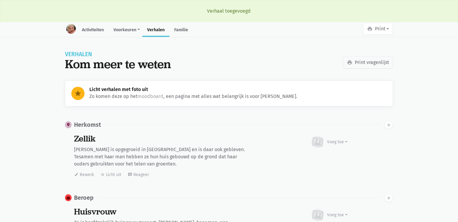
scroll to position [2620, 0]
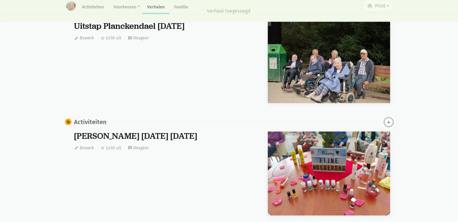
click at [388, 120] on icon "add" at bounding box center [388, 122] width 5 height 5
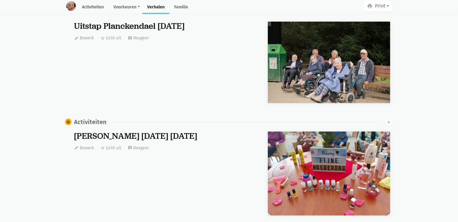
scroll to position [7185, 0]
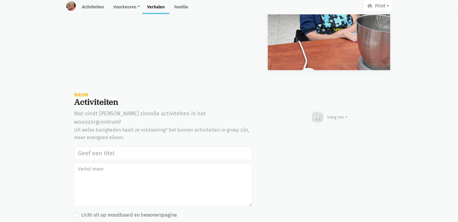
click at [101, 146] on input "text" at bounding box center [163, 153] width 178 height 14
type input "Bakes with love actie tvv stichting Alzheimer onderzoek 18/09/2025"
click at [345, 114] on div "Voeg toe" at bounding box center [337, 117] width 20 height 6
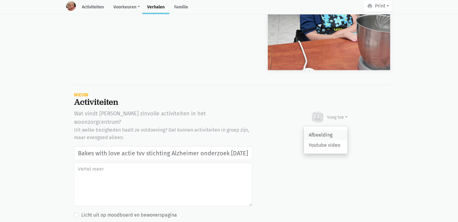
click at [337, 130] on link "Afbeelding" at bounding box center [326, 135] width 44 height 10
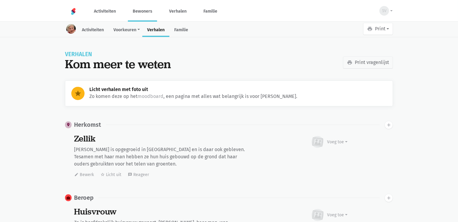
click at [137, 10] on link "Bewoners" at bounding box center [142, 11] width 29 height 20
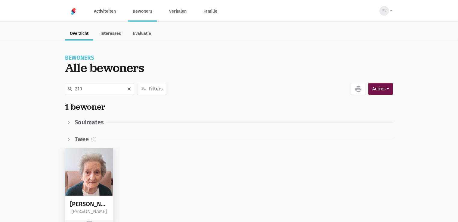
type input "210"
click at [89, 182] on img at bounding box center [89, 172] width 48 height 48
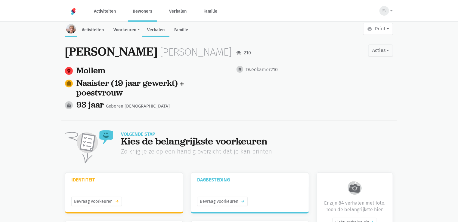
click at [152, 32] on link "Verhalen" at bounding box center [155, 30] width 27 height 13
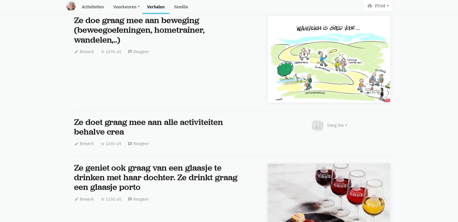
scroll to position [6201, 0]
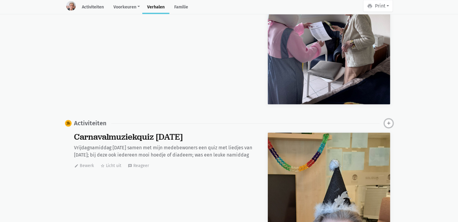
click at [387, 121] on icon "add" at bounding box center [388, 123] width 5 height 5
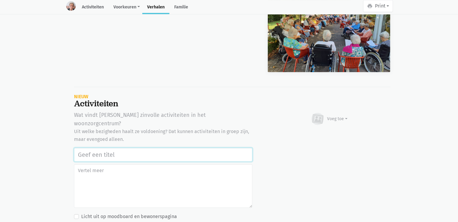
click at [90, 148] on input "text" at bounding box center [163, 155] width 178 height 14
paste input "Bakes with love actie tvv stichting Alzheimer onderzoek [DATE]"
type input "Bakes with love actie tvv stichting Alzheimer onderzoek [DATE]"
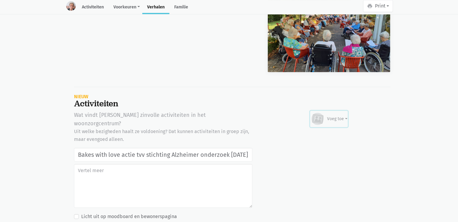
click at [342, 116] on div "Voeg toe" at bounding box center [337, 119] width 20 height 6
click at [336, 132] on link "Afbeelding" at bounding box center [326, 137] width 44 height 10
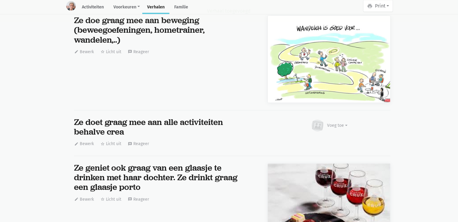
scroll to position [6201, 0]
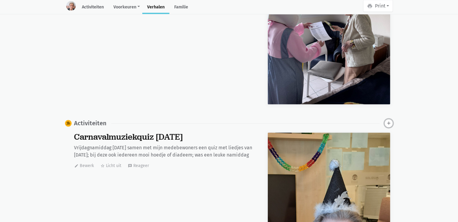
click at [385, 119] on button "add" at bounding box center [388, 123] width 8 height 8
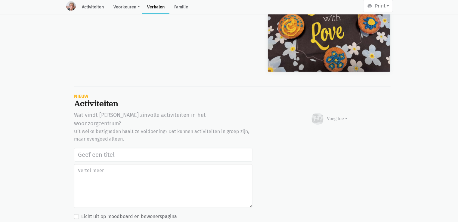
click at [134, 148] on input "text" at bounding box center [163, 155] width 178 height 14
type input "Bakes with love actie tvv stichting Alzheimer onderzoek [DATE]"
click at [342, 112] on div "Voeg toe" at bounding box center [328, 118] width 37 height 13
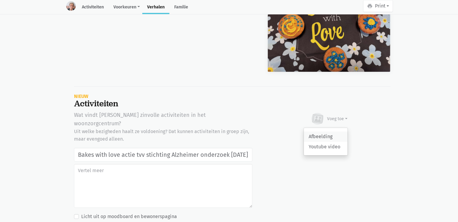
click at [331, 132] on link "Afbeelding" at bounding box center [326, 137] width 44 height 10
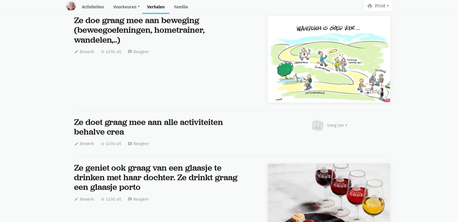
scroll to position [6201, 0]
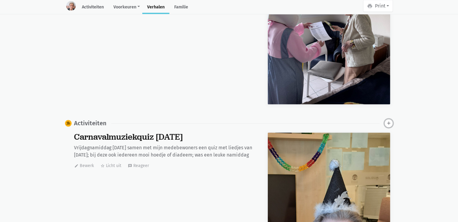
click at [386, 121] on icon "add" at bounding box center [388, 123] width 5 height 5
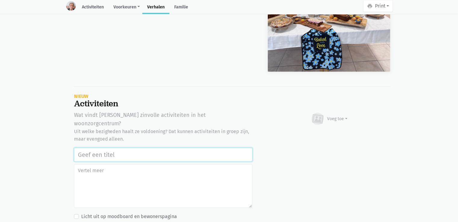
click at [205, 148] on input "text" at bounding box center [163, 155] width 178 height 14
paste input "Bakes with love actie tvv stichting Alzheimer onderzoek 18/09/2025"
type input "Bakes with love actie tvv stichting Alzheimer onderzoek 18/09/2025"
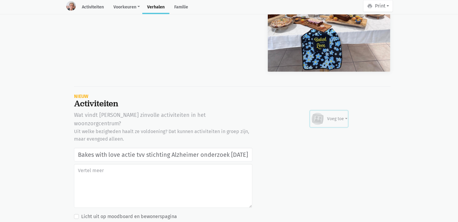
click at [339, 112] on div "Voeg toe" at bounding box center [328, 118] width 37 height 13
click at [334, 132] on link "Afbeelding" at bounding box center [326, 137] width 44 height 10
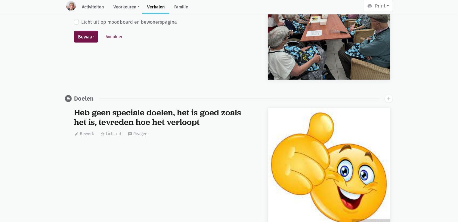
scroll to position [12835, 0]
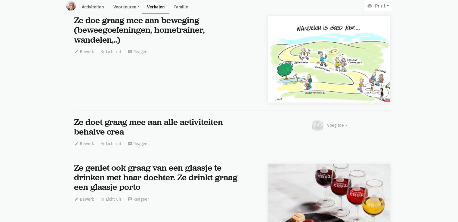
scroll to position [6201, 0]
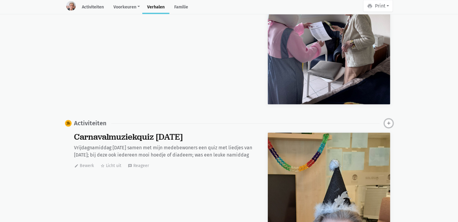
click at [389, 121] on icon "add" at bounding box center [388, 123] width 5 height 5
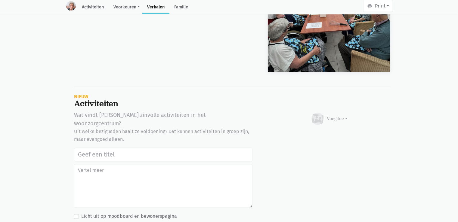
click at [128, 148] on input "text" at bounding box center [163, 155] width 178 height 14
type input "Bakes with love actie tvv stichting Alzheimer onderzoek 18/09/2025"
click at [337, 116] on div "Voeg toe" at bounding box center [337, 119] width 20 height 6
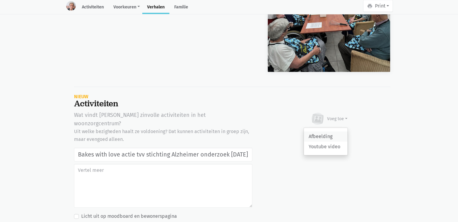
click at [335, 132] on link "Afbeelding" at bounding box center [326, 137] width 44 height 10
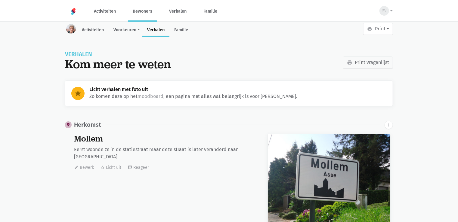
click at [144, 15] on link "Bewoners" at bounding box center [142, 11] width 29 height 20
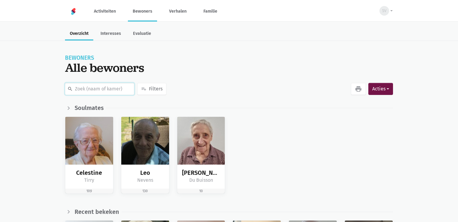
click at [102, 87] on input "text" at bounding box center [99, 89] width 69 height 12
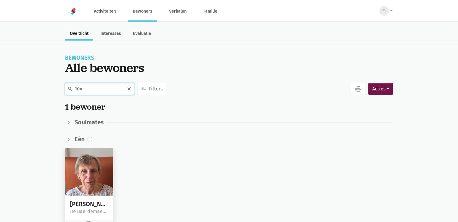
type input "104"
click at [72, 171] on img at bounding box center [89, 172] width 48 height 48
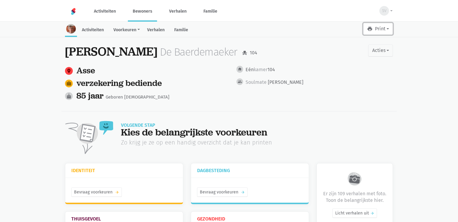
click at [374, 26] on button "print Print" at bounding box center [378, 29] width 30 height 12
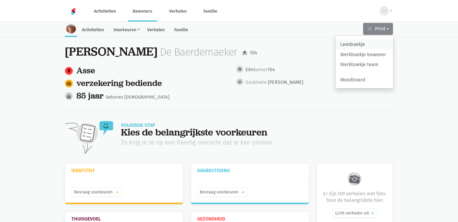
click at [346, 44] on link "Leesboekje" at bounding box center [364, 44] width 58 height 10
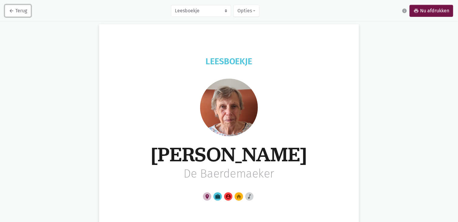
click at [9, 7] on link "arrow_back Terug" at bounding box center [18, 11] width 26 height 12
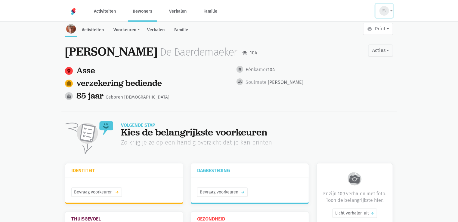
click at [388, 14] on button "SV" at bounding box center [383, 11] width 17 height 14
click at [385, 8] on span "SV" at bounding box center [384, 11] width 4 height 6
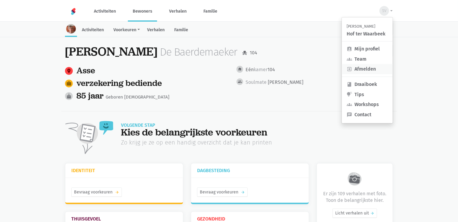
click at [373, 67] on link "exit_to_app Afmelden" at bounding box center [367, 69] width 51 height 10
